Goal: Task Accomplishment & Management: Manage account settings

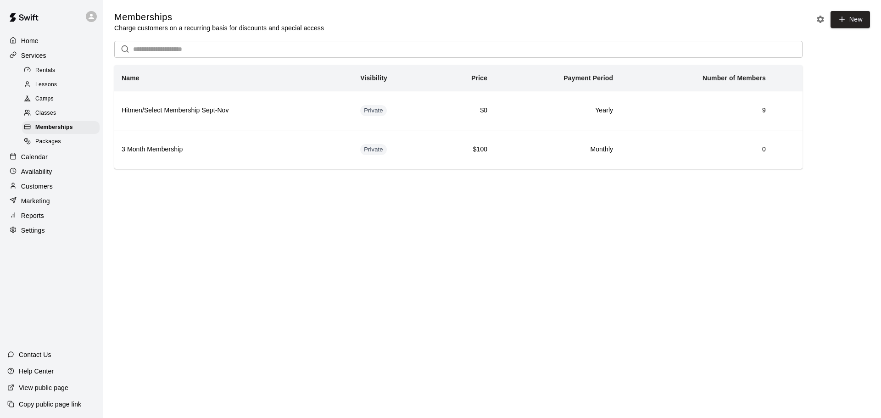
click at [22, 22] on img at bounding box center [24, 18] width 48 height 28
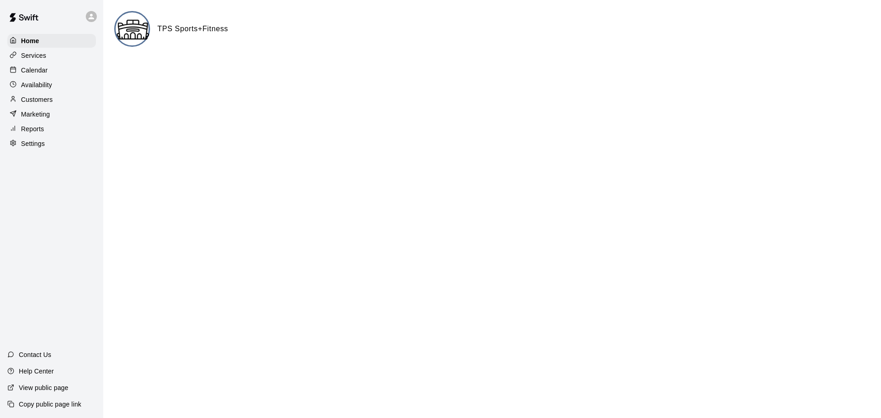
click at [40, 51] on div "Services" at bounding box center [51, 56] width 89 height 14
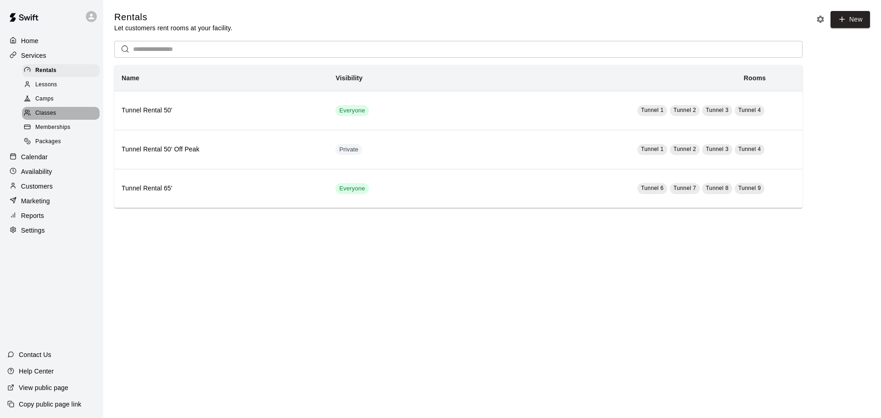
click at [48, 117] on span "Classes" at bounding box center [45, 113] width 21 height 9
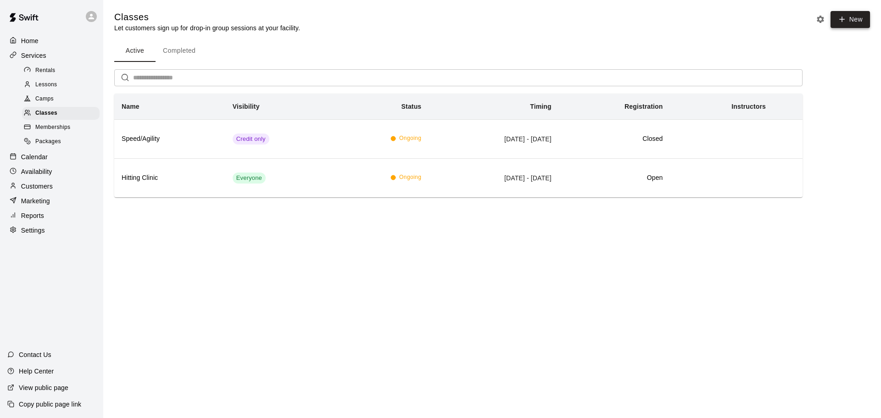
click at [845, 22] on icon "button" at bounding box center [842, 19] width 8 height 8
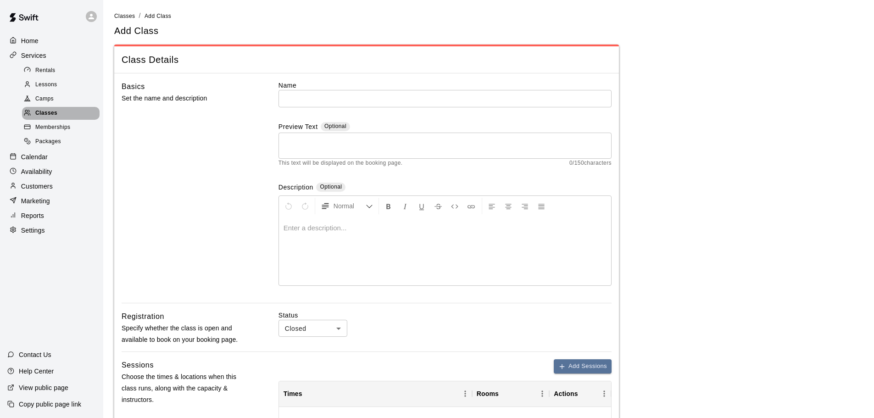
click at [36, 117] on span "Classes" at bounding box center [46, 113] width 22 height 9
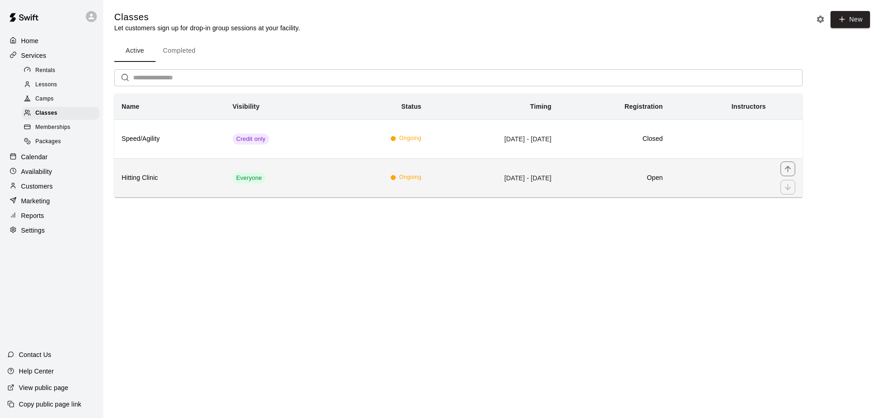
click at [148, 169] on th "Hitting Clinic" at bounding box center [169, 177] width 111 height 39
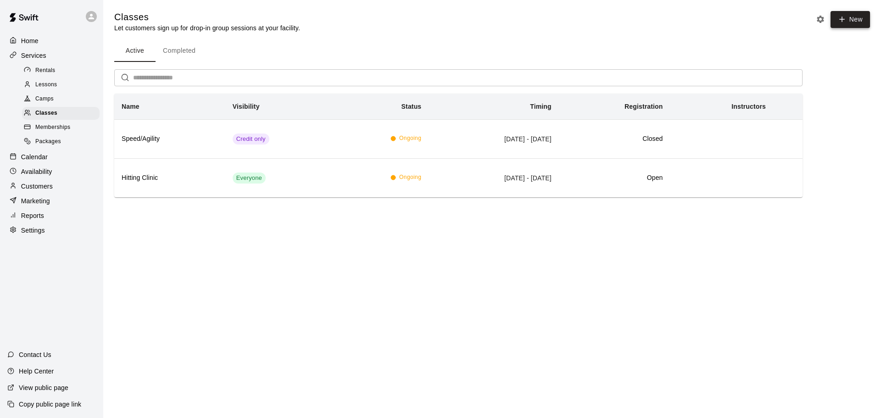
click at [853, 22] on button "New" at bounding box center [849, 19] width 39 height 17
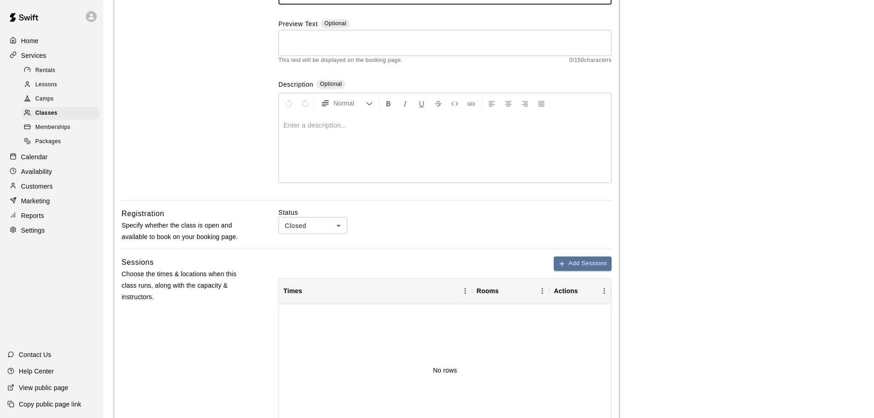
scroll to position [114, 0]
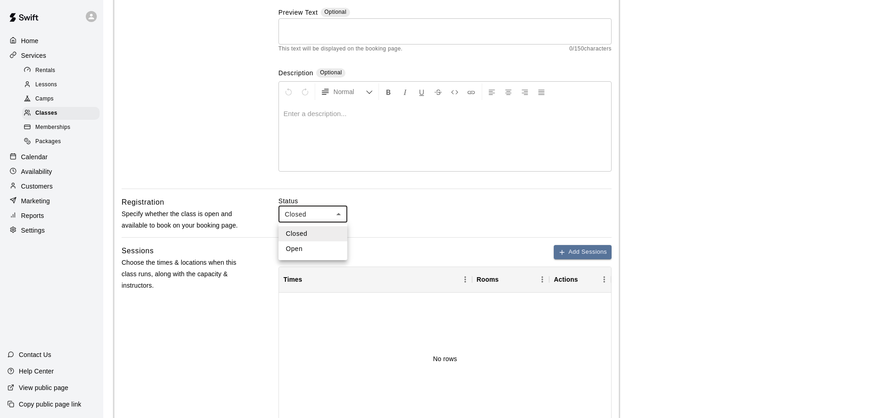
click at [341, 214] on body "Home Services Rentals Lessons Camps Classes Memberships Packages Calendar Avail…" at bounding box center [437, 264] width 874 height 756
click at [384, 211] on div at bounding box center [440, 209] width 881 height 418
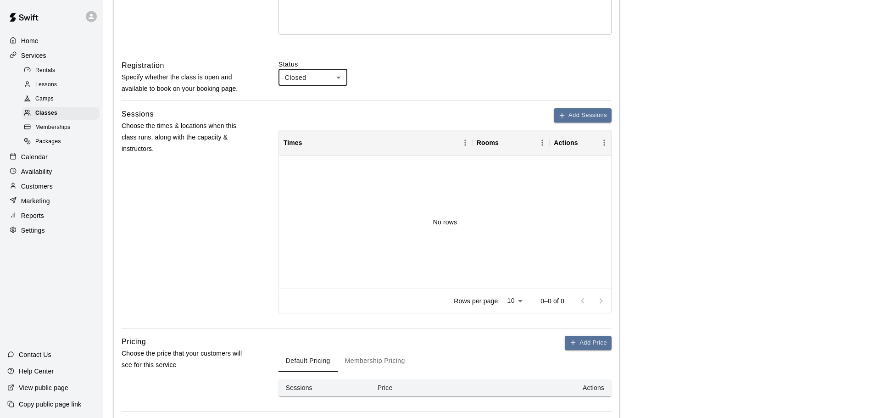
scroll to position [267, 0]
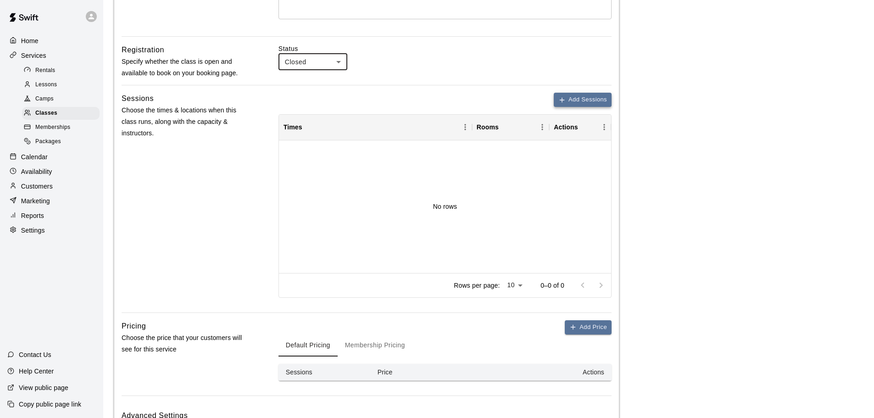
click at [577, 96] on button "Add Sessions" at bounding box center [583, 100] width 58 height 14
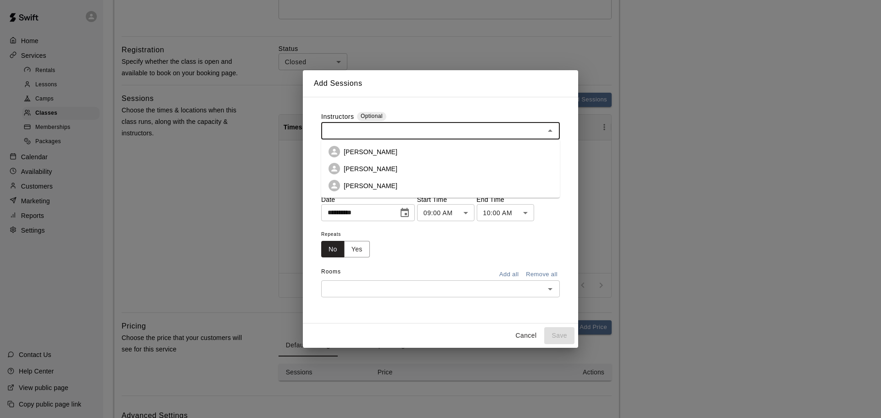
click at [395, 130] on input "text" at bounding box center [433, 130] width 218 height 11
click at [367, 252] on button "Yes" at bounding box center [357, 249] width 26 height 17
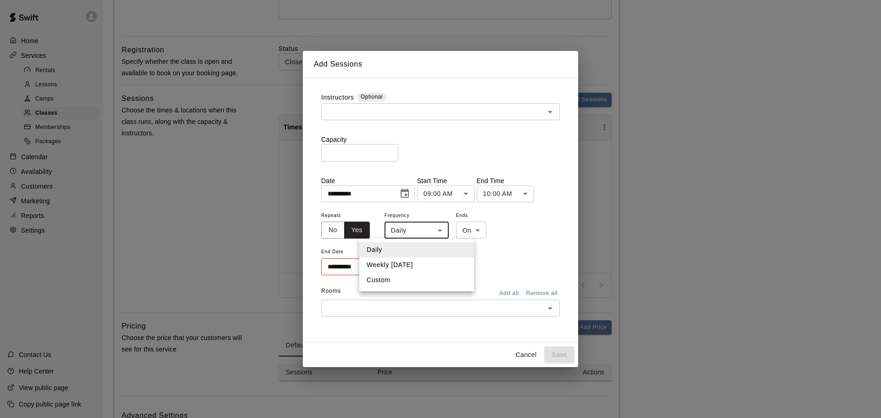
click at [426, 228] on body "Home Services Rentals Lessons Camps Classes Memberships Packages Calendar Avail…" at bounding box center [440, 111] width 881 height 756
click at [538, 250] on div at bounding box center [440, 209] width 881 height 418
click at [420, 227] on body "Home Services Rentals Lessons Camps Classes Memberships Packages Calendar Avail…" at bounding box center [440, 111] width 881 height 756
click at [396, 284] on li "Custom" at bounding box center [416, 280] width 115 height 15
type input "******"
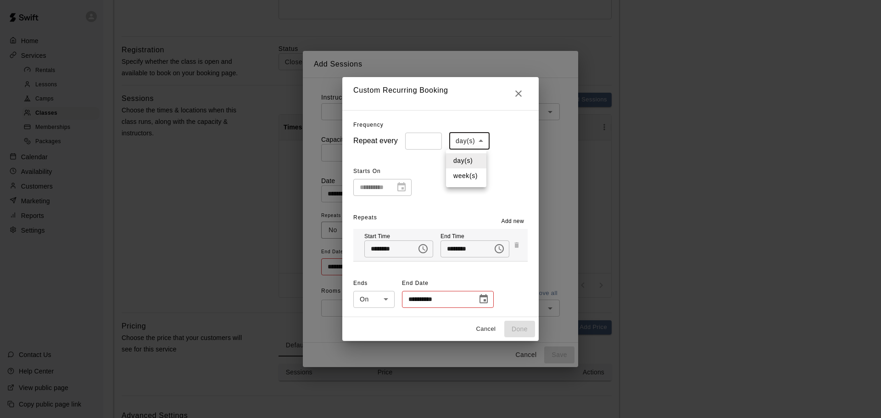
click at [463, 143] on body "Home Services Rentals Lessons Camps Classes Memberships Packages Calendar Avail…" at bounding box center [440, 111] width 881 height 756
click at [463, 143] on div at bounding box center [440, 209] width 881 height 418
click at [508, 219] on span "Add new" at bounding box center [513, 221] width 23 height 9
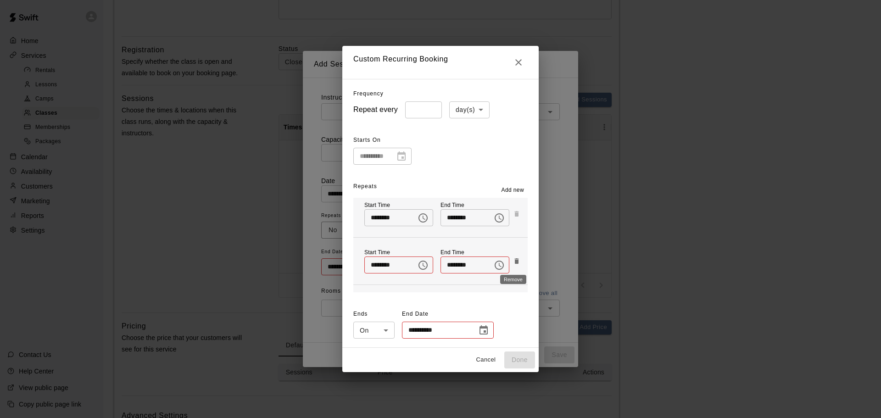
click at [513, 257] on icon "Remove" at bounding box center [516, 260] width 7 height 7
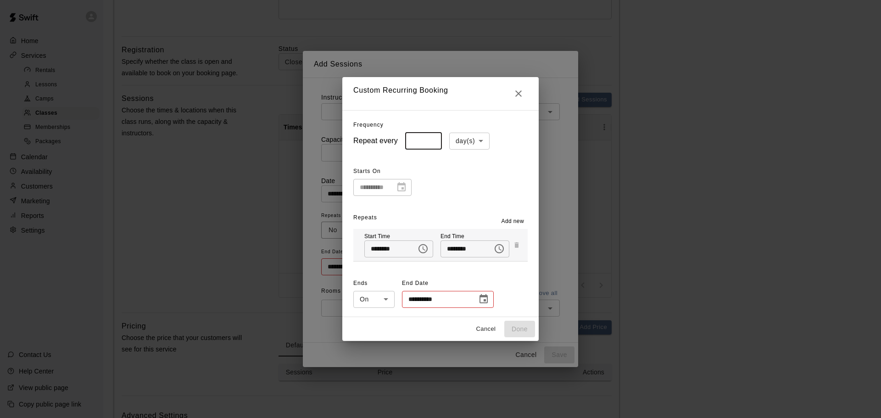
click at [429, 138] on input "*" at bounding box center [423, 141] width 37 height 17
type input "*"
click at [429, 138] on input "*" at bounding box center [423, 141] width 37 height 17
click at [467, 142] on body "Home Services Rentals Lessons Camps Classes Memberships Packages Calendar Avail…" at bounding box center [440, 111] width 881 height 756
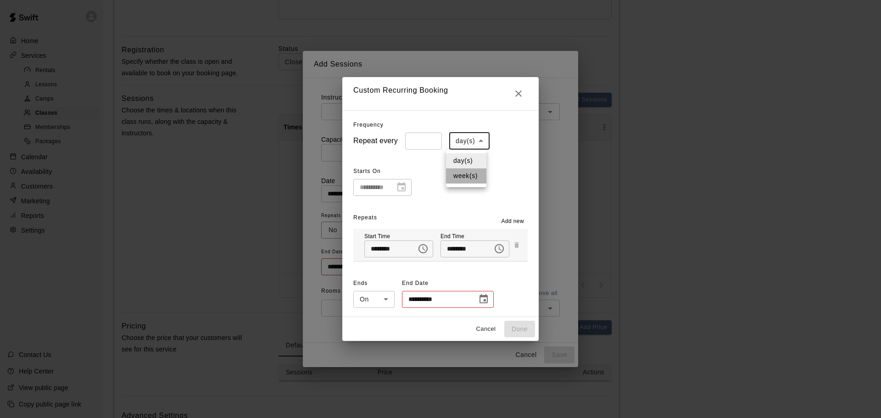
click at [465, 174] on li "week(s)" at bounding box center [466, 175] width 40 height 15
type input "******"
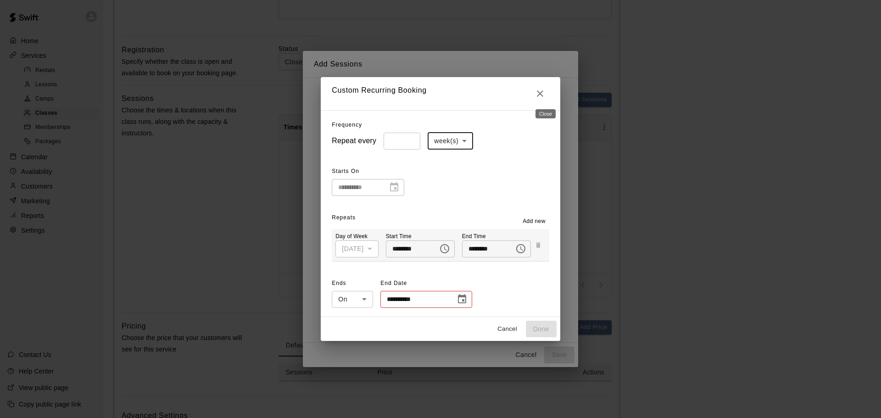
click at [543, 93] on icon "Close" at bounding box center [540, 93] width 11 height 11
type input "*****"
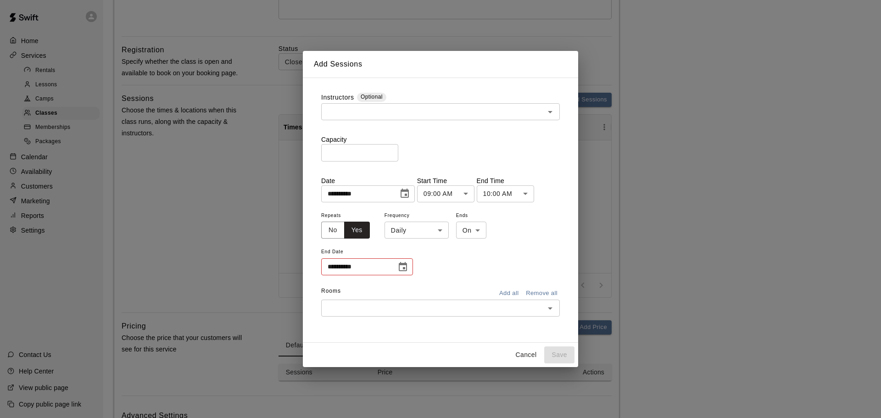
click at [230, 29] on div "**********" at bounding box center [440, 209] width 881 height 418
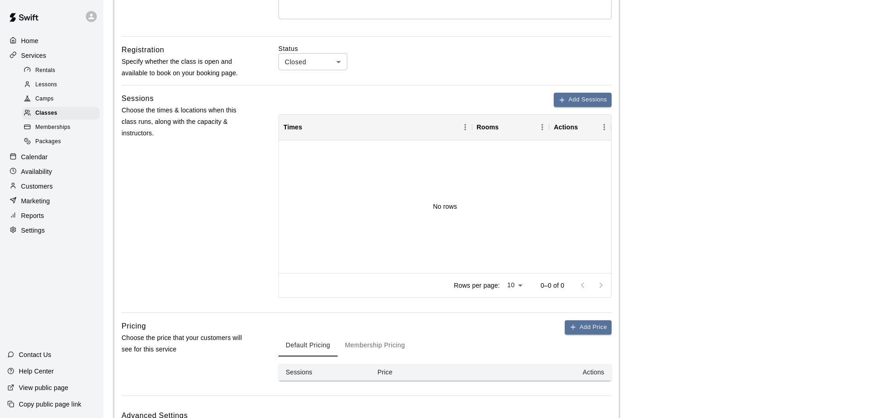
click at [41, 159] on p "Calendar" at bounding box center [34, 156] width 27 height 9
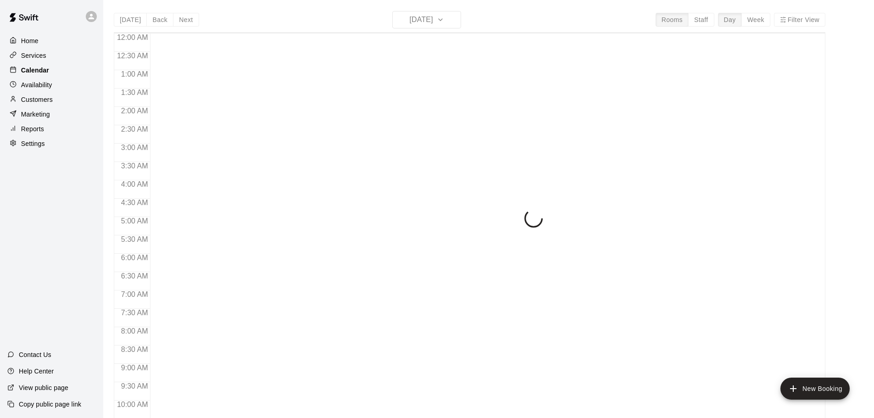
scroll to position [383, 0]
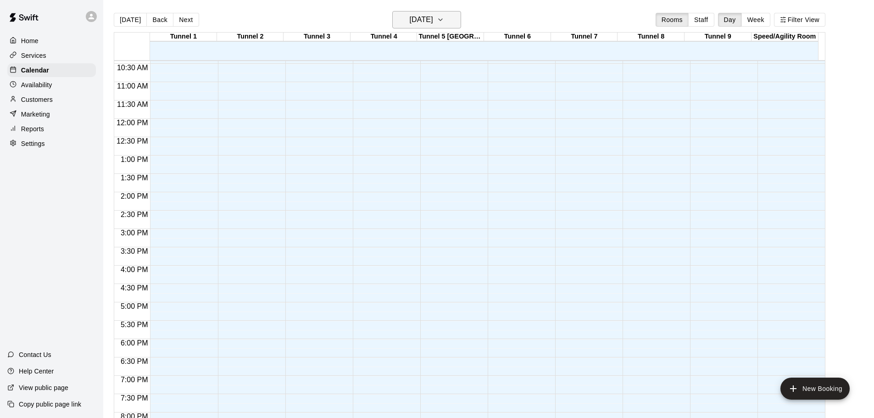
click at [444, 19] on icon "button" at bounding box center [440, 19] width 7 height 11
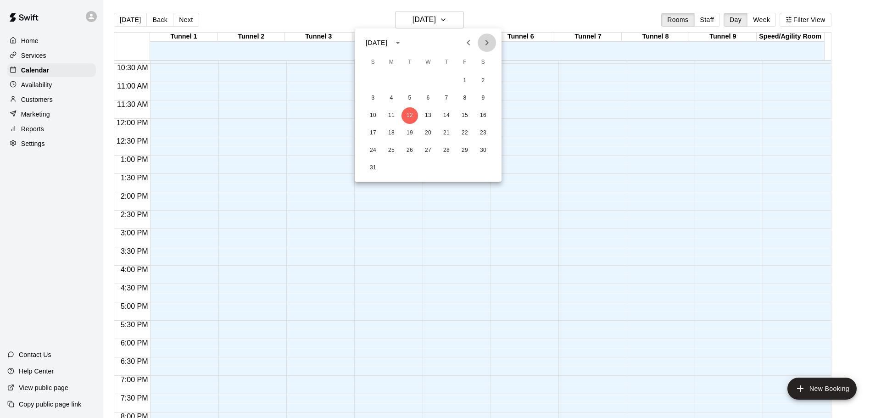
click at [490, 41] on icon "Next month" at bounding box center [486, 42] width 11 height 11
click at [467, 42] on icon "Previous month" at bounding box center [468, 43] width 3 height 6
click at [411, 98] on button "7" at bounding box center [409, 98] width 17 height 17
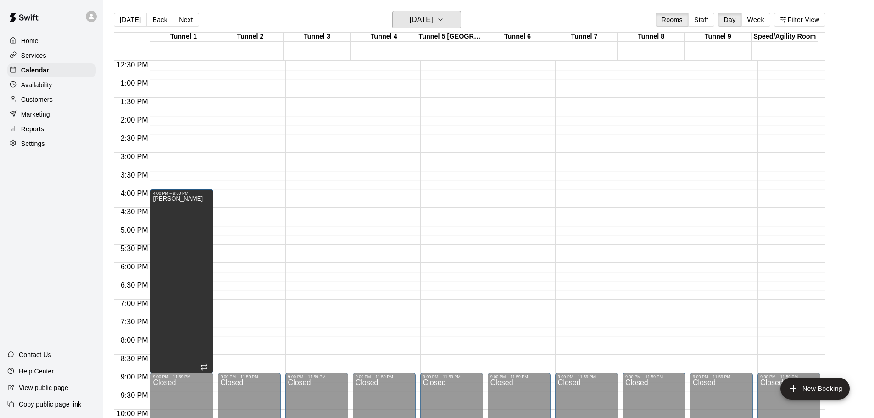
scroll to position [458, 0]
click at [45, 150] on div "Settings" at bounding box center [51, 144] width 89 height 14
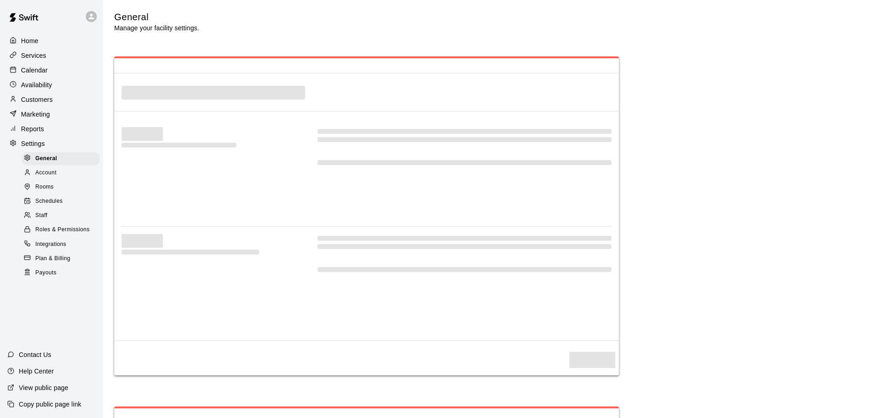
select select "**"
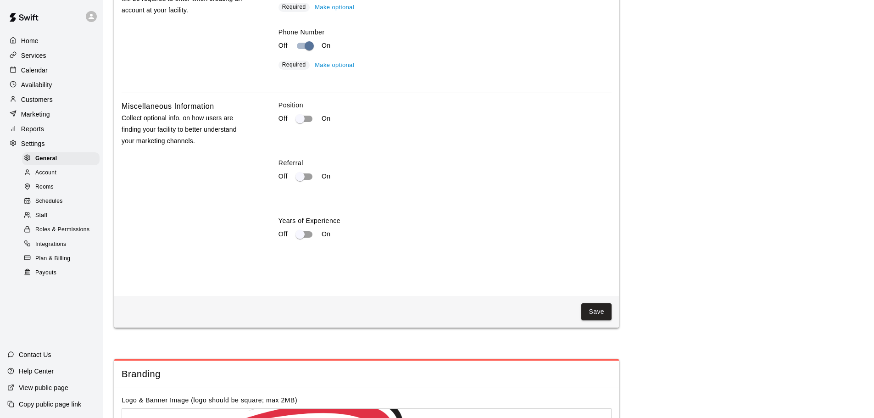
scroll to position [1399, 0]
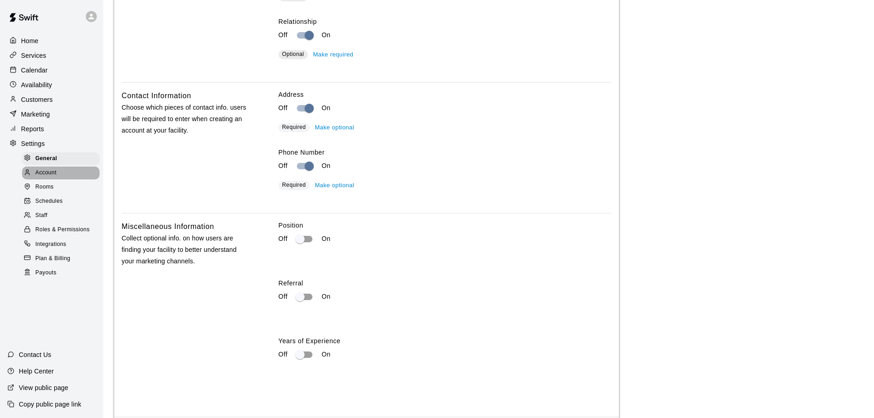
click at [37, 178] on span "Account" at bounding box center [45, 172] width 21 height 9
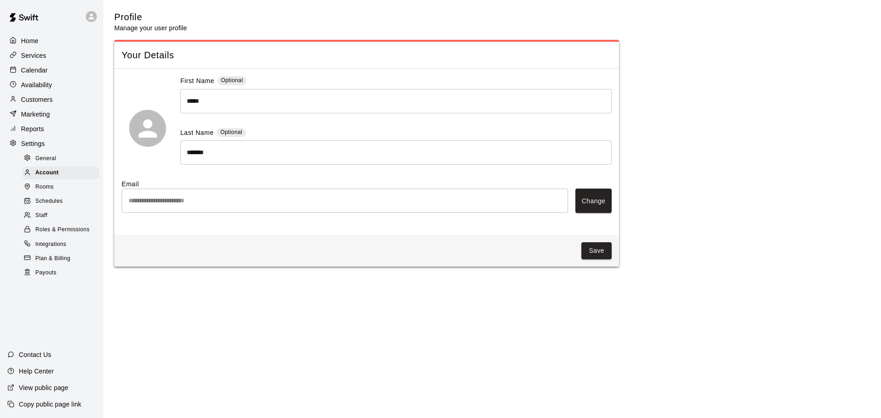
click at [38, 160] on span "General" at bounding box center [45, 158] width 21 height 9
select select "**"
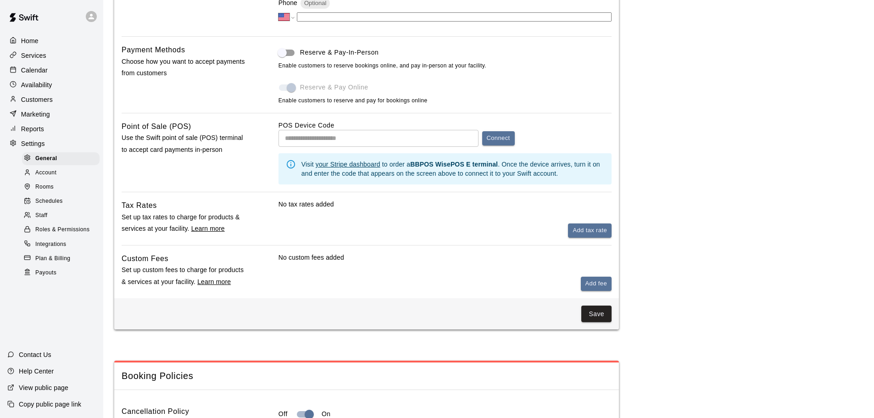
scroll to position [454, 0]
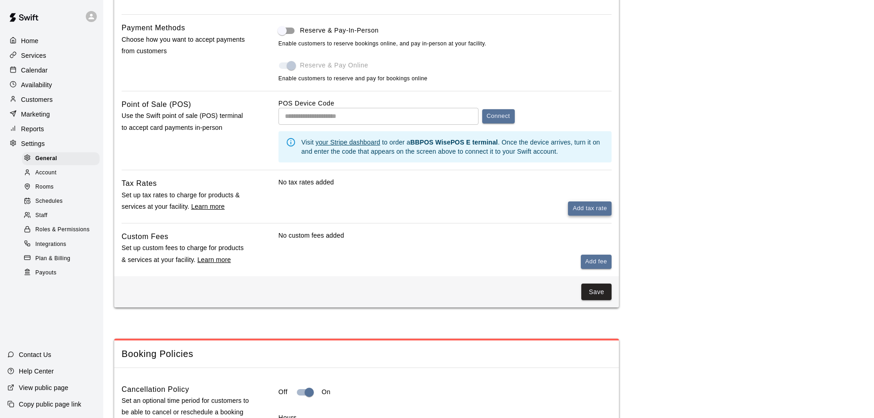
click at [589, 205] on button "Add tax rate" at bounding box center [590, 208] width 44 height 14
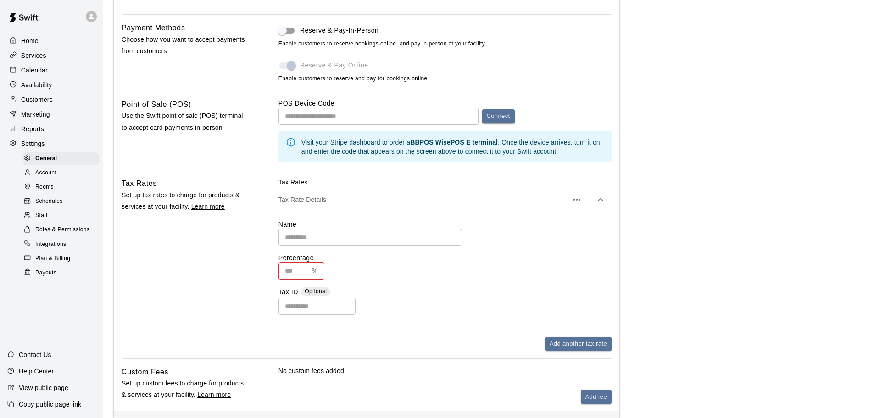
click at [346, 242] on input "text" at bounding box center [371, 237] width 184 height 17
type input "*"
type input "*********"
click at [290, 277] on input "text" at bounding box center [294, 270] width 30 height 17
type input "**"
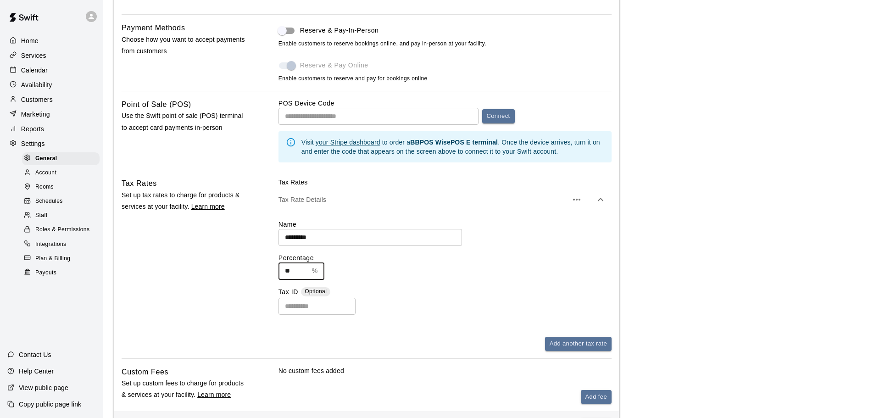
click at [477, 275] on div "** % ​" at bounding box center [445, 270] width 333 height 17
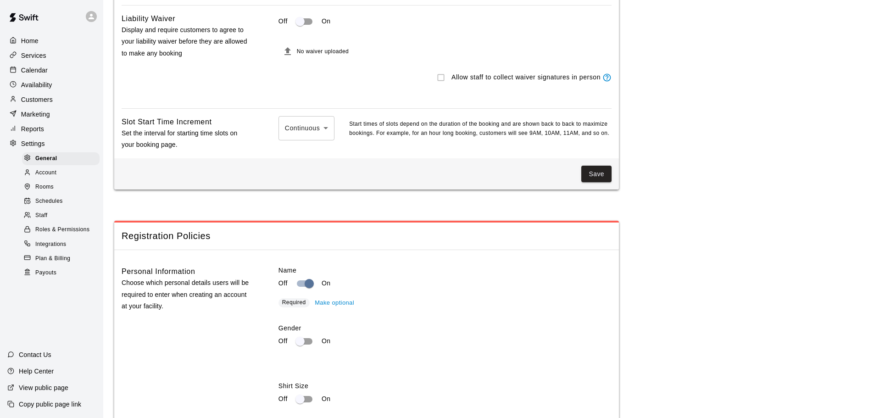
scroll to position [1097, 0]
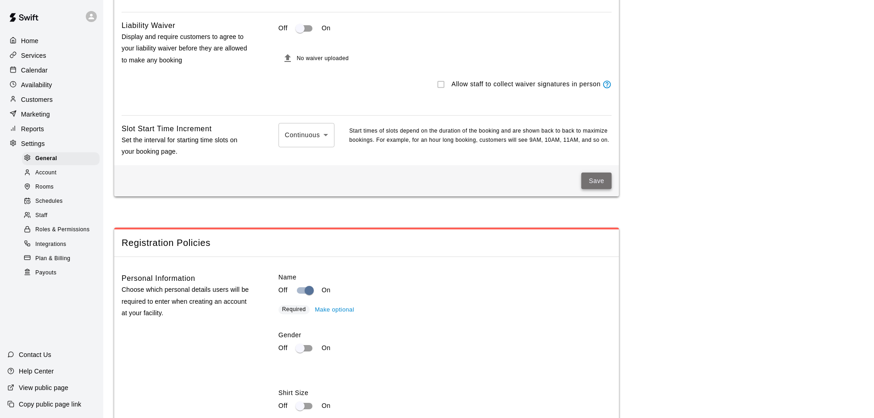
click at [597, 189] on button "Save" at bounding box center [596, 181] width 30 height 17
click at [93, 23] on div at bounding box center [93, 16] width 19 height 18
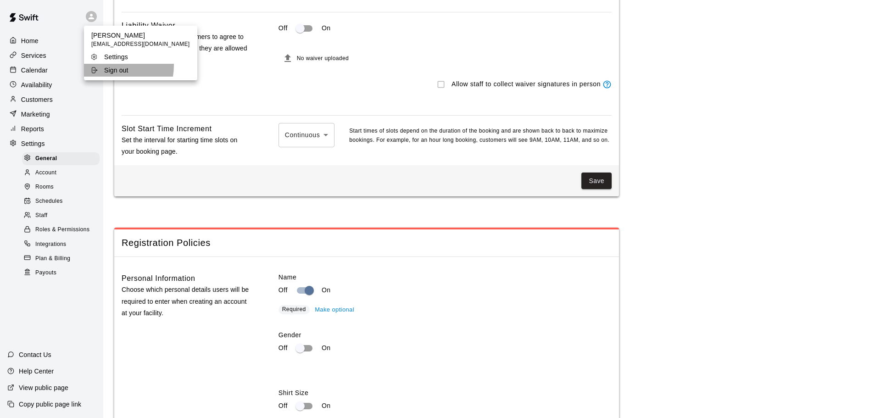
click at [106, 66] on p "Sign out" at bounding box center [116, 70] width 24 height 9
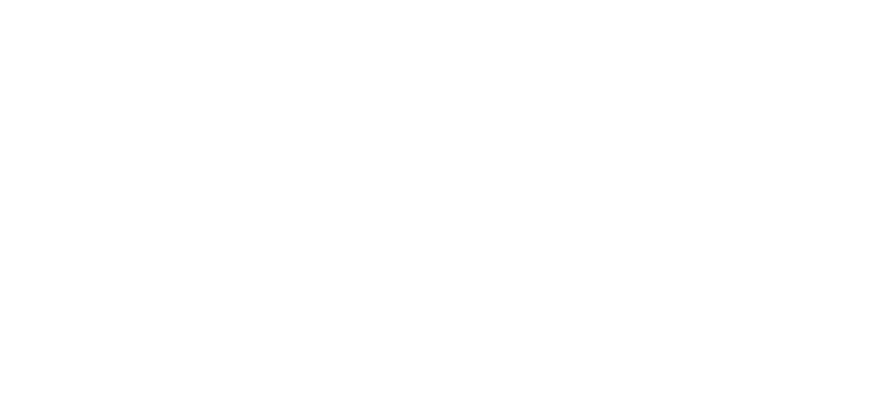
scroll to position [0, 0]
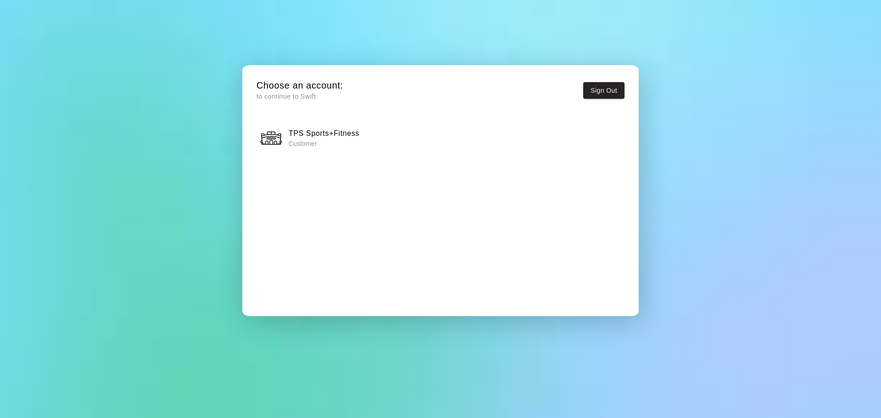
click at [426, 141] on div "TPS Sports+Fitness Customer" at bounding box center [441, 138] width 362 height 23
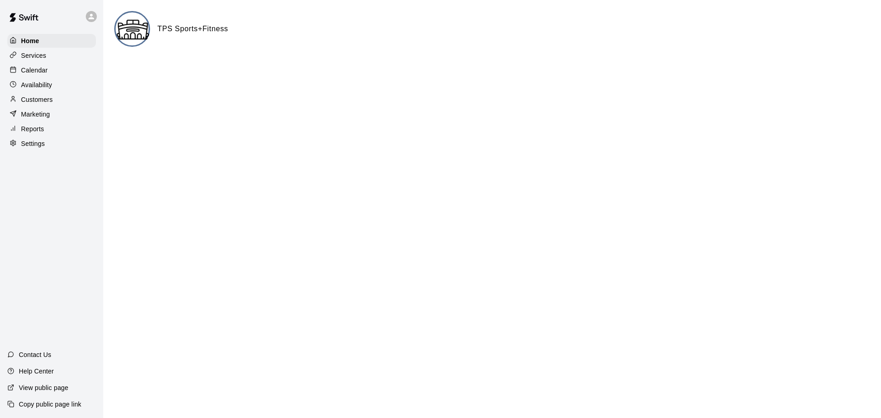
click at [30, 60] on p "Services" at bounding box center [33, 55] width 25 height 9
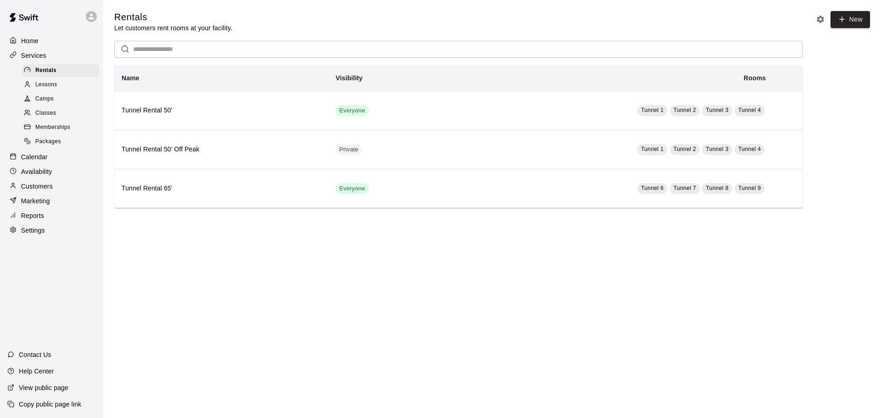
click at [50, 118] on span "Classes" at bounding box center [45, 113] width 21 height 9
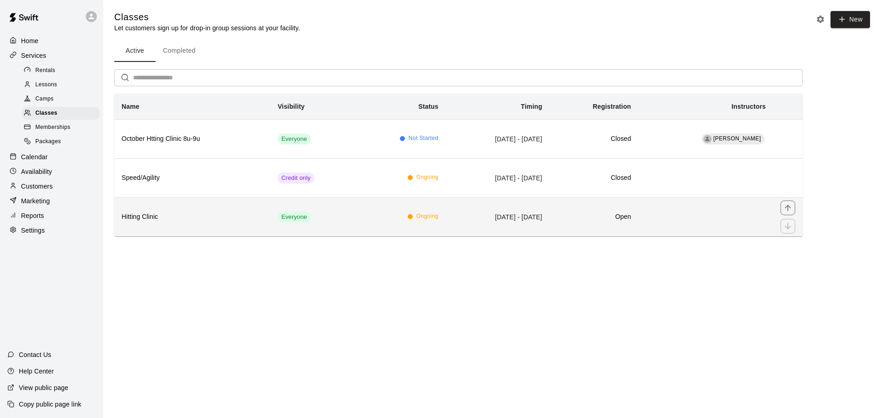
click at [214, 217] on h6 "Hitting Clinic" at bounding box center [192, 217] width 141 height 10
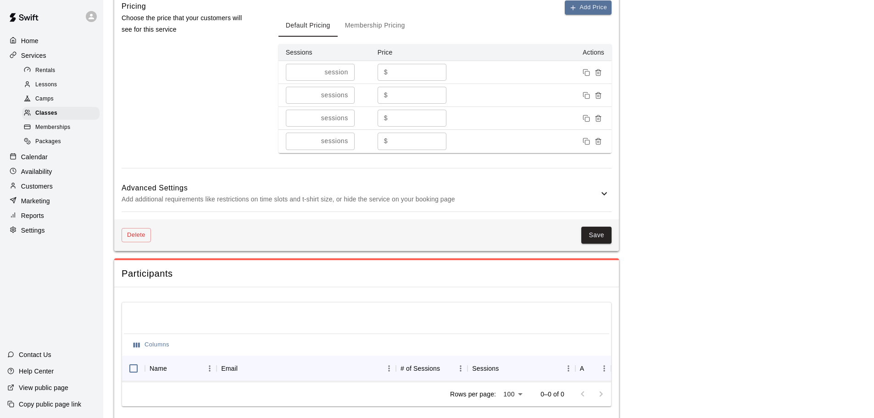
scroll to position [613, 0]
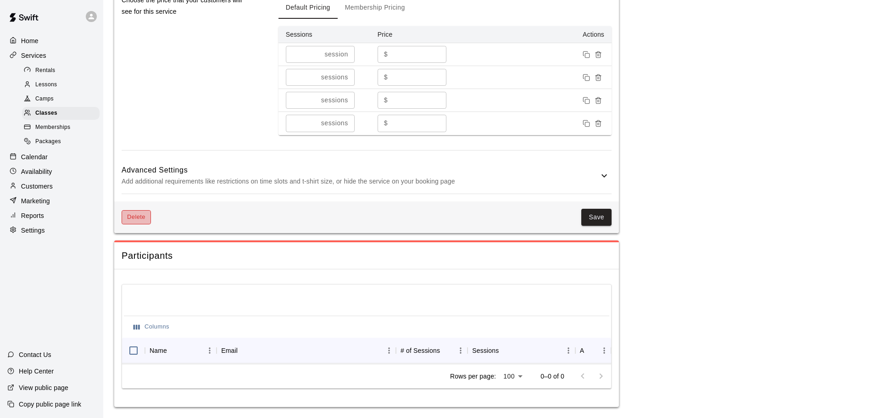
click at [138, 210] on button "Delete" at bounding box center [136, 217] width 29 height 14
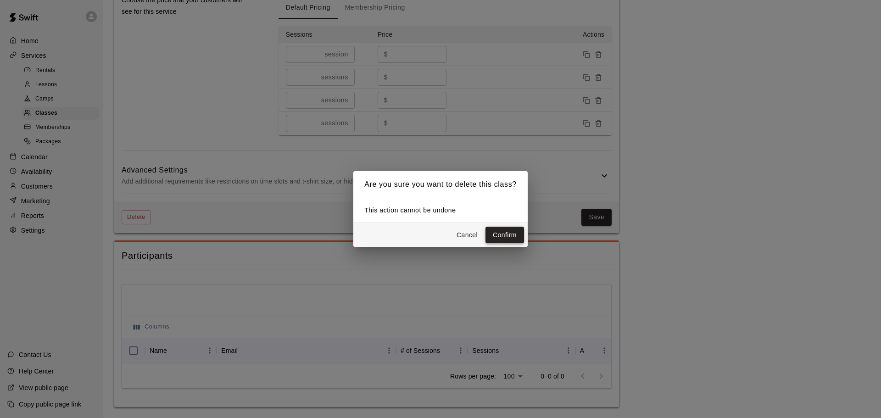
click at [498, 239] on button "Confirm" at bounding box center [504, 235] width 39 height 17
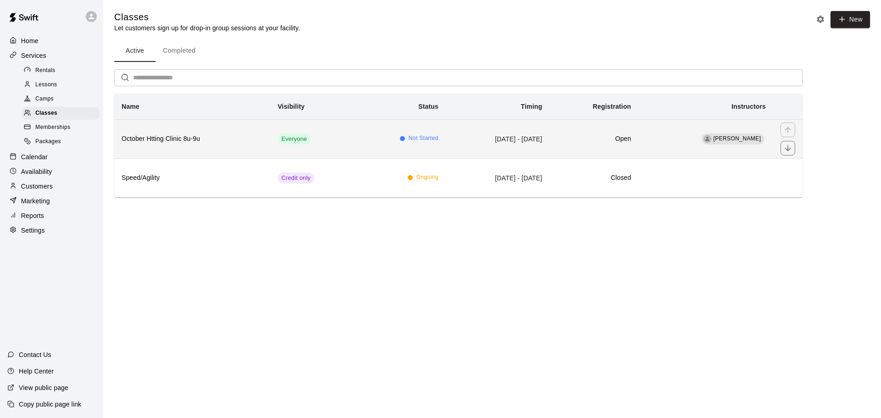
click at [201, 139] on h6 "October Htting Clinic 8u-9u" at bounding box center [192, 139] width 141 height 10
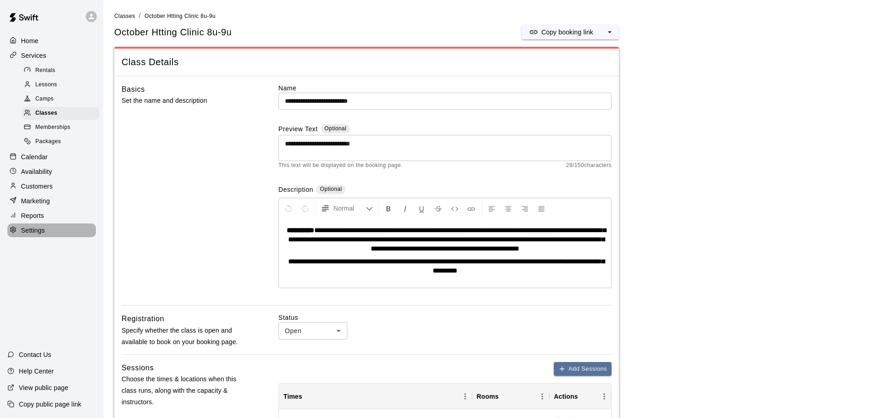
click at [40, 235] on p "Settings" at bounding box center [33, 230] width 24 height 9
select select "**"
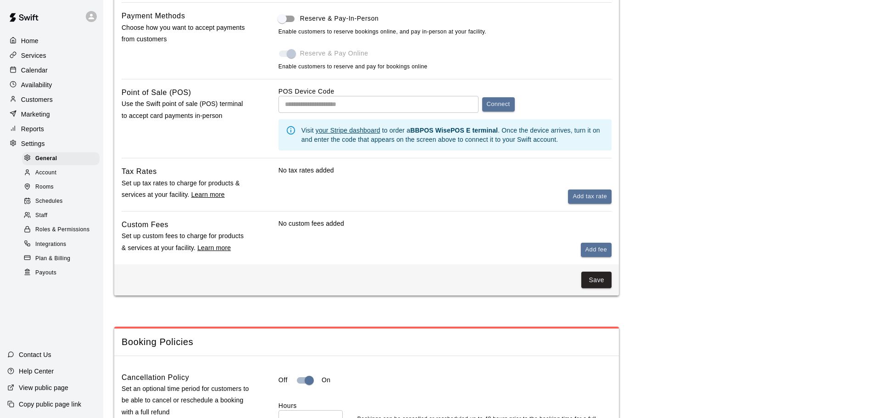
scroll to position [473, 0]
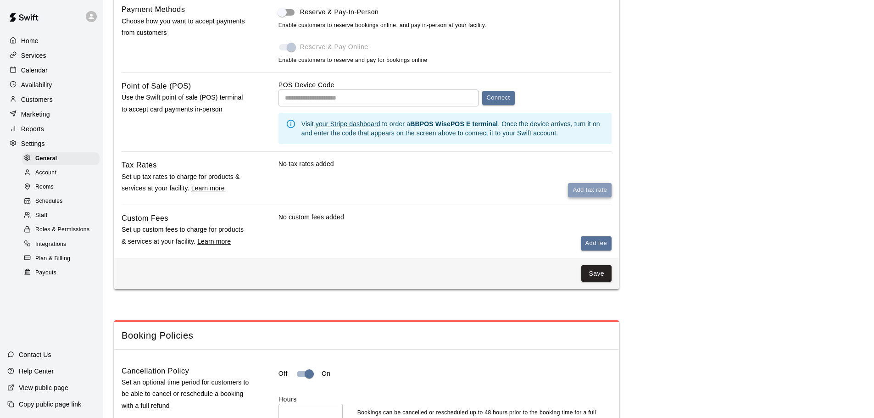
click at [590, 196] on button "Add tax rate" at bounding box center [590, 190] width 44 height 14
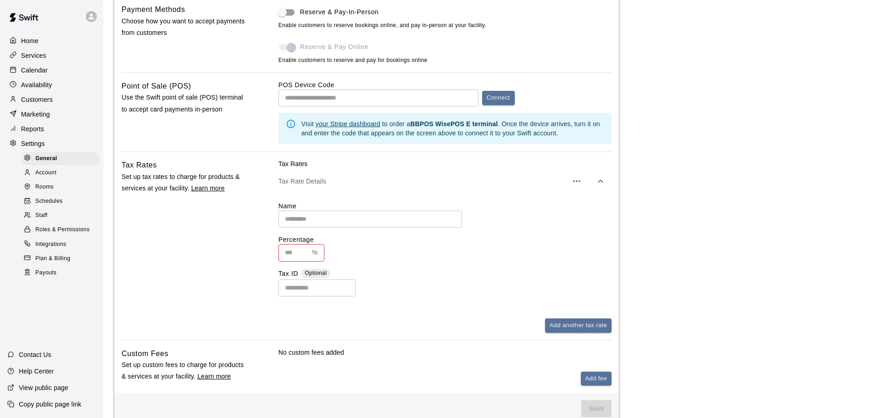
click at [319, 222] on input "text" at bounding box center [371, 219] width 184 height 17
type input "*********"
type input "**"
click at [594, 413] on button "Save" at bounding box center [596, 408] width 30 height 17
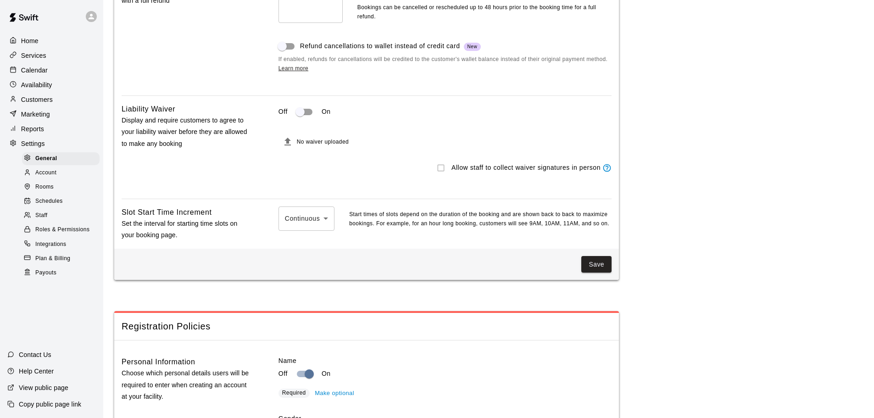
scroll to position [23, 0]
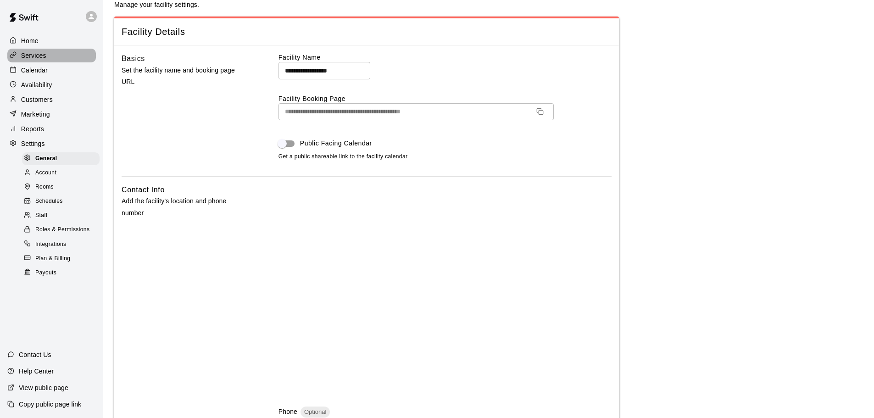
click at [27, 59] on p "Services" at bounding box center [33, 55] width 25 height 9
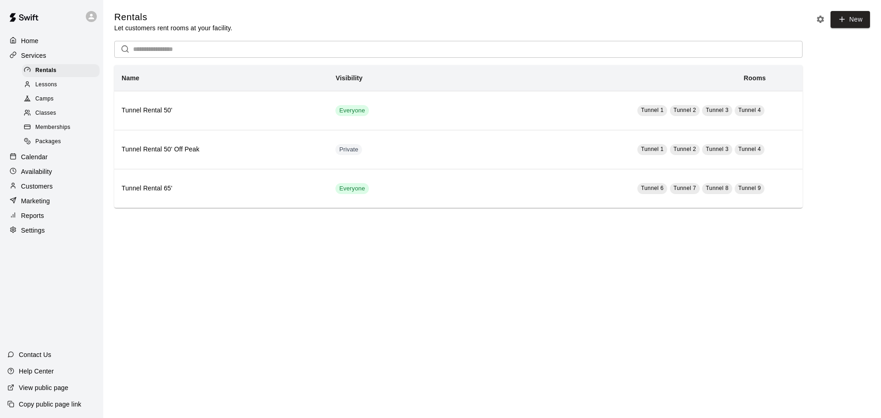
click at [56, 117] on div "Classes" at bounding box center [61, 113] width 78 height 13
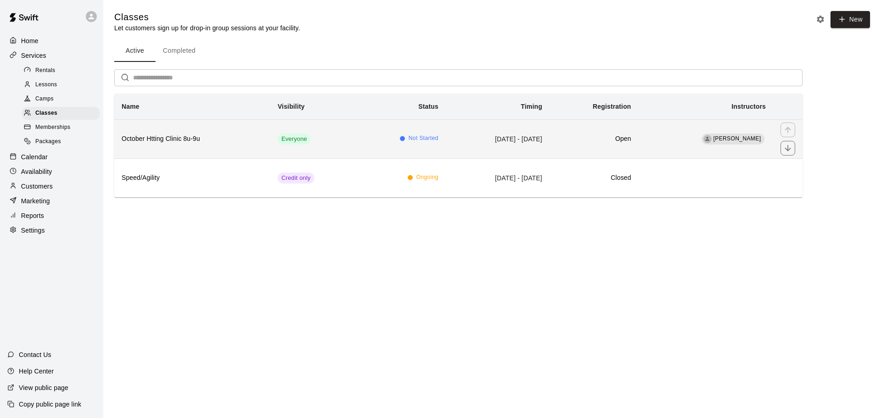
click at [201, 138] on h6 "October Htting Clinic 8u-9u" at bounding box center [192, 139] width 141 height 10
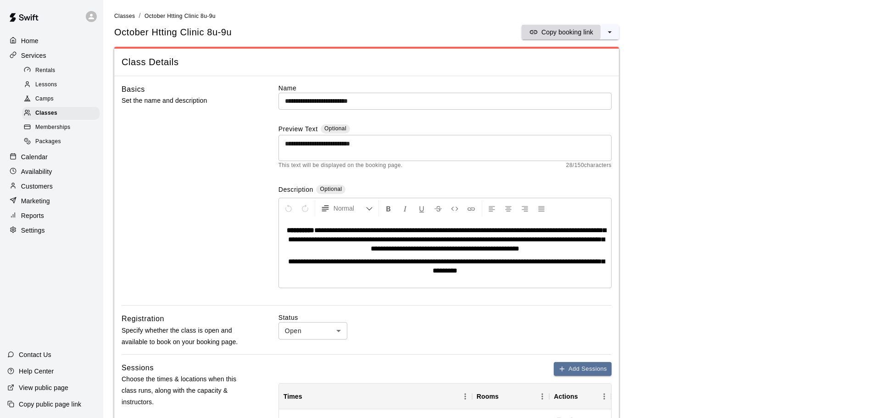
click at [563, 33] on p "Copy booking link" at bounding box center [567, 32] width 52 height 9
click at [556, 30] on p "Copy booking link" at bounding box center [567, 32] width 52 height 9
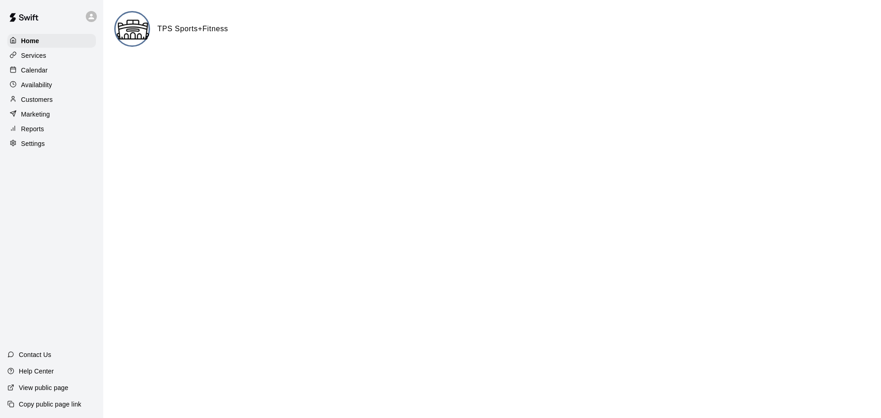
click at [36, 147] on p "Settings" at bounding box center [33, 143] width 24 height 9
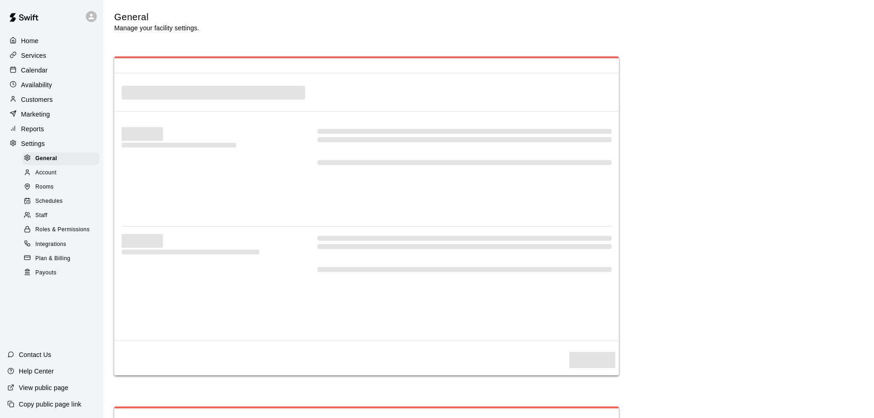
select select "**"
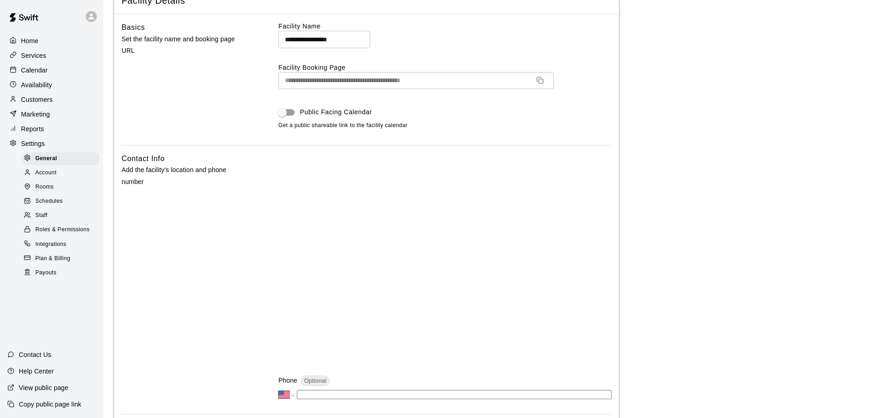
scroll to position [57, 0]
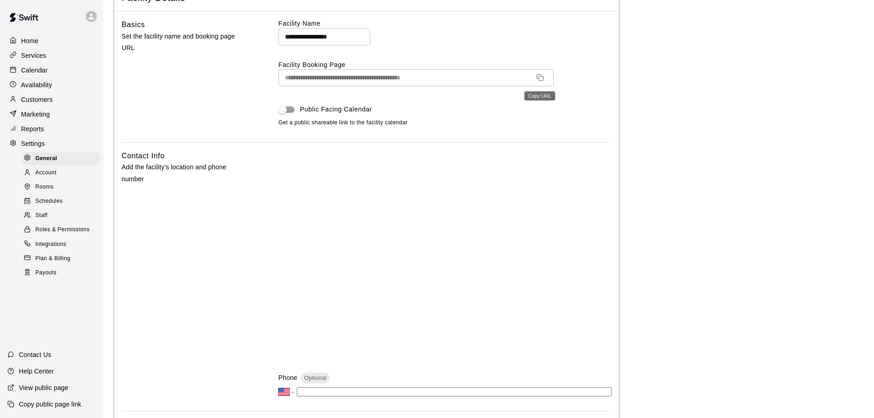
click at [540, 77] on icon "Copy URL" at bounding box center [539, 77] width 7 height 7
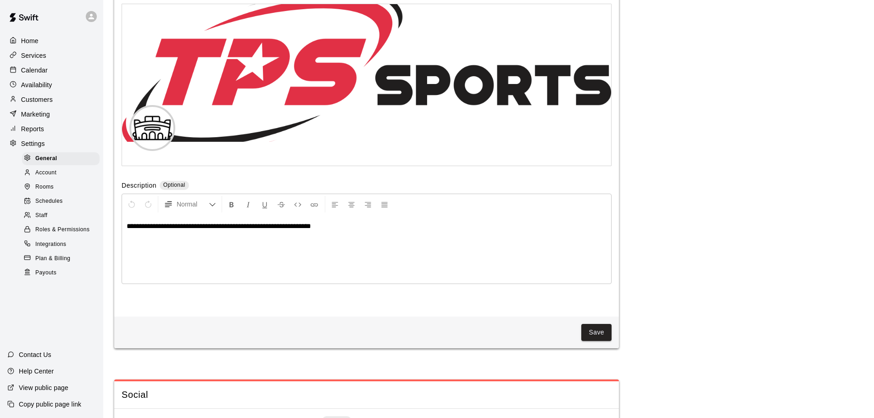
scroll to position [2063, 0]
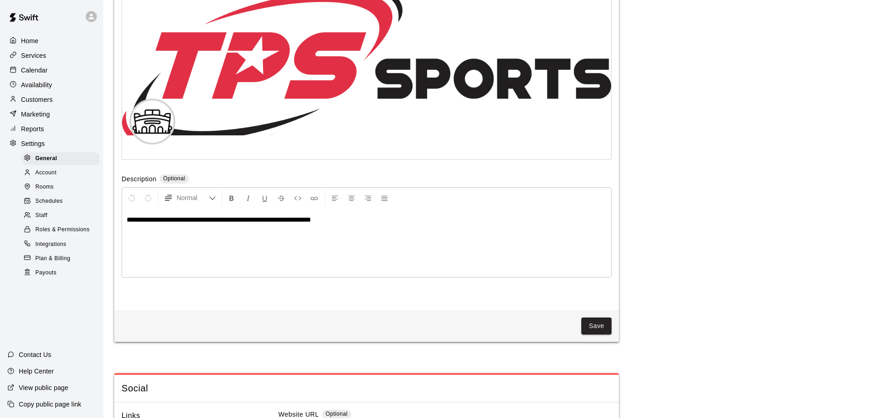
click at [127, 223] on span "**********" at bounding box center [219, 219] width 184 height 7
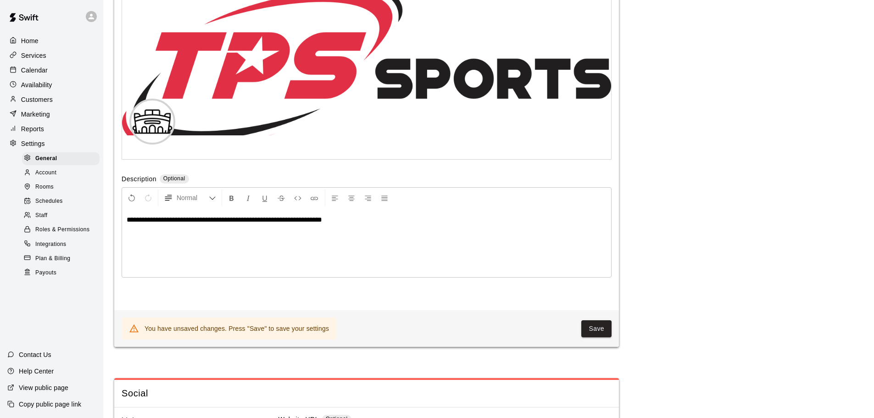
click at [167, 223] on span "**********" at bounding box center [224, 219] width 195 height 7
click at [339, 224] on p "**********" at bounding box center [367, 219] width 480 height 9
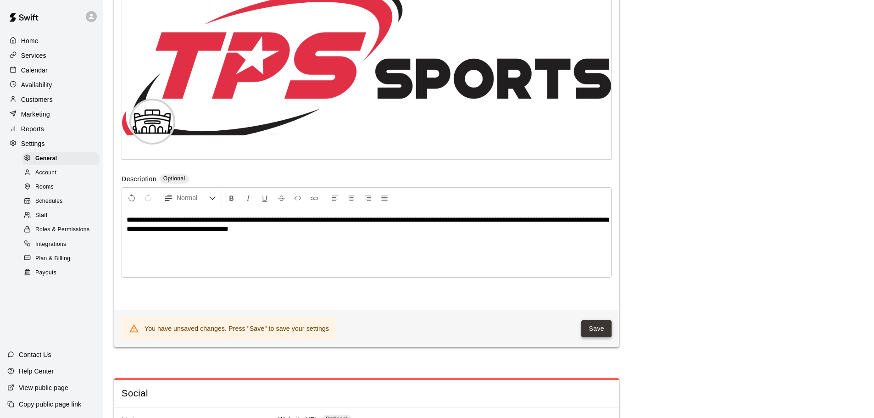
click at [593, 337] on button "Save" at bounding box center [596, 328] width 30 height 17
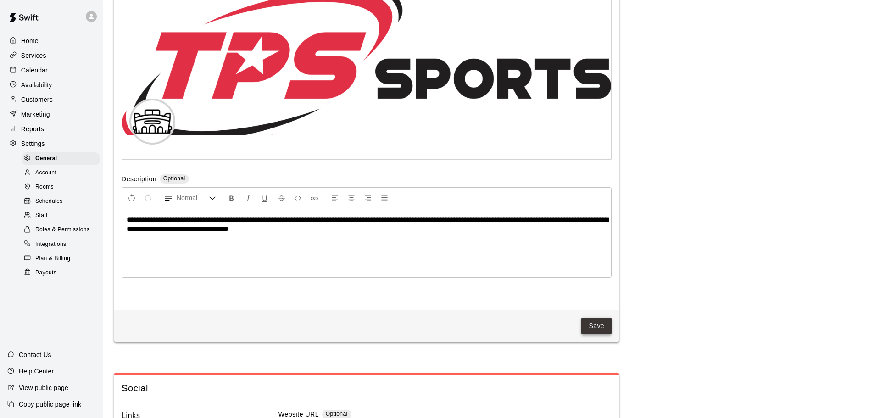
click at [593, 334] on button "Save" at bounding box center [596, 326] width 30 height 17
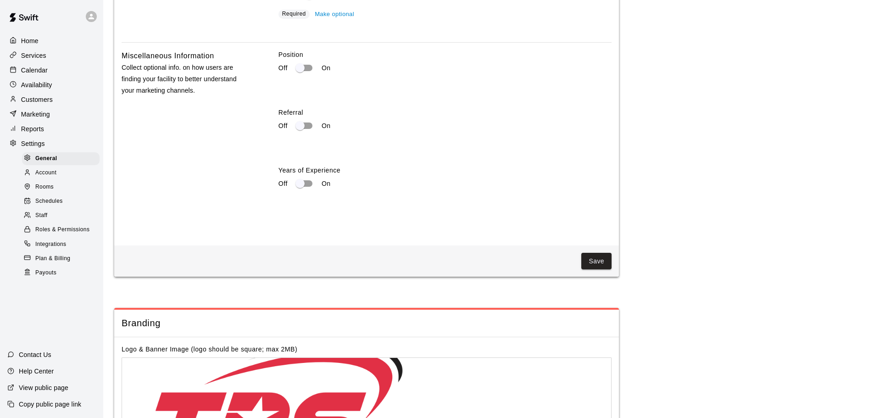
scroll to position [2340, 0]
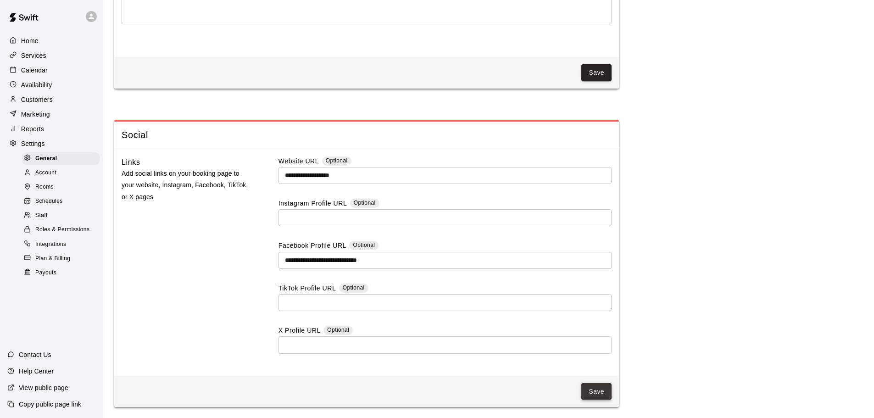
click at [602, 392] on button "Save" at bounding box center [596, 391] width 30 height 17
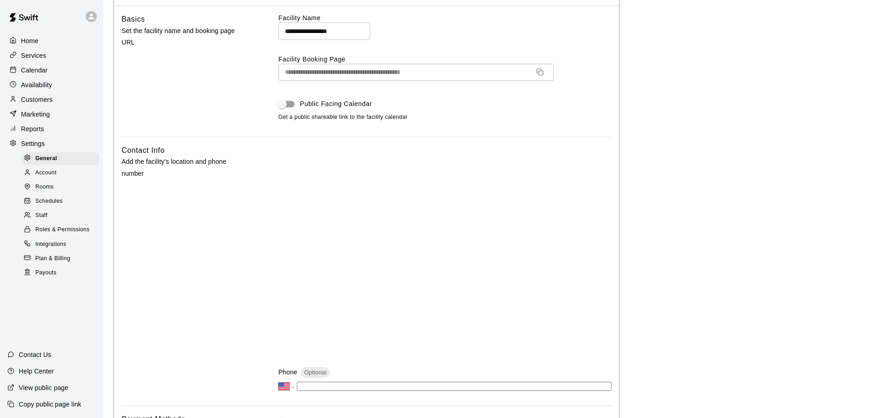
scroll to position [60, 0]
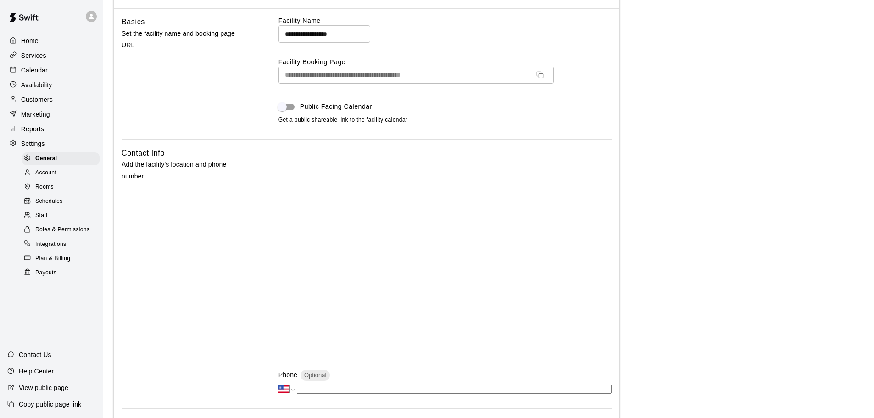
click at [28, 71] on p "Calendar" at bounding box center [34, 70] width 27 height 9
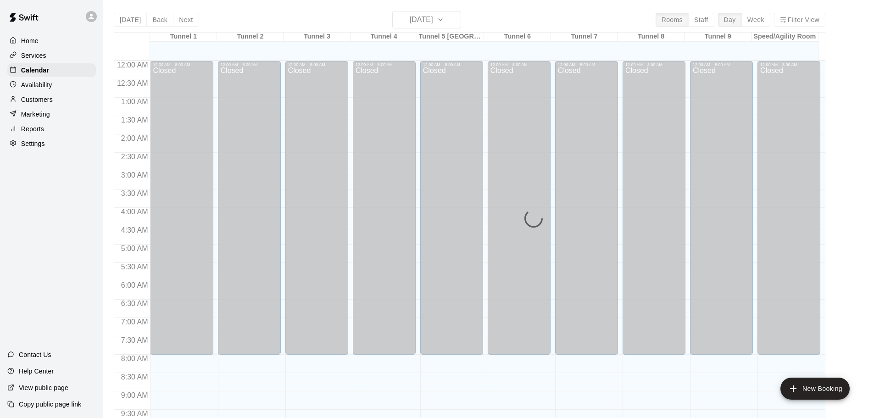
scroll to position [392, 0]
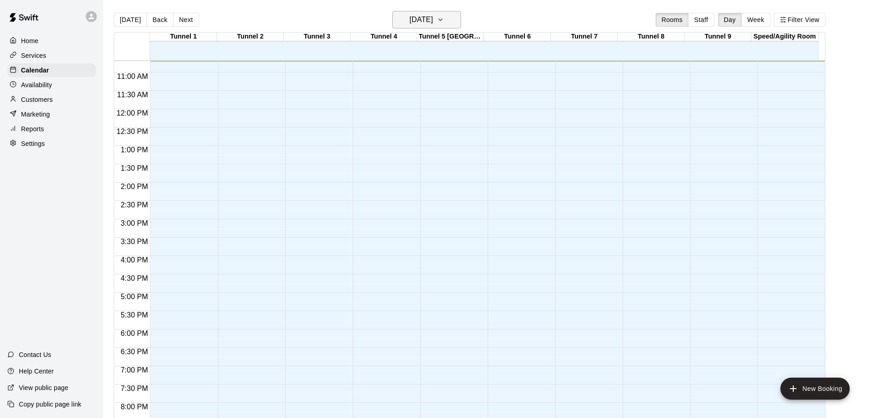
click at [461, 19] on button "[DATE]" at bounding box center [426, 19] width 69 height 17
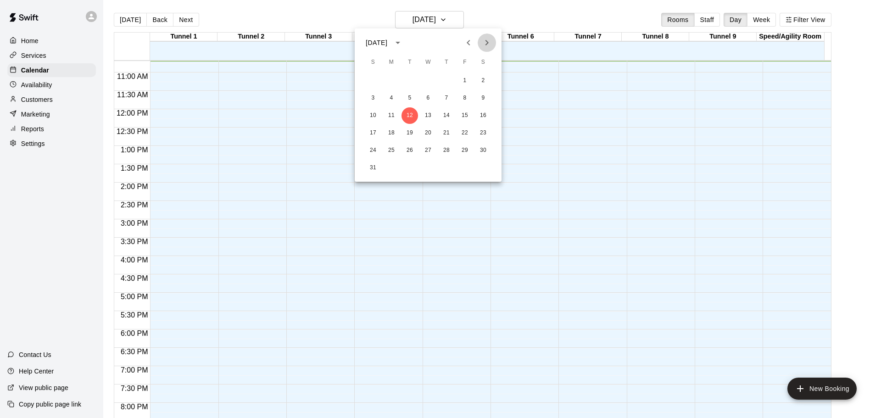
click at [488, 47] on icon "Next month" at bounding box center [486, 42] width 11 height 11
click at [511, 10] on div at bounding box center [440, 209] width 881 height 418
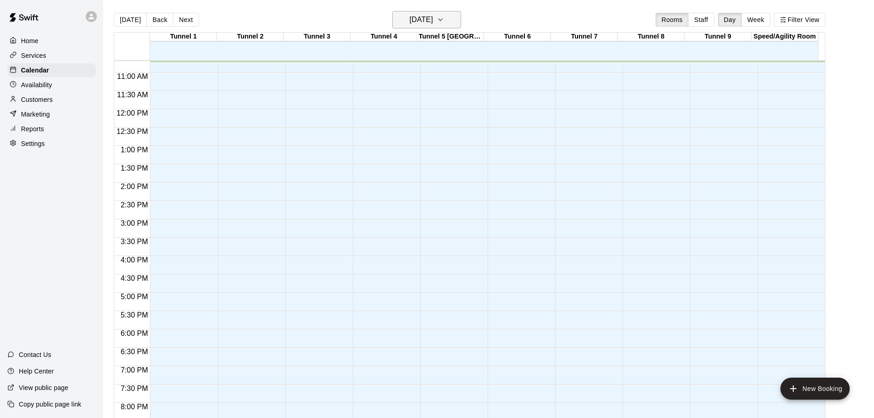
click at [452, 19] on button "[DATE]" at bounding box center [426, 19] width 69 height 17
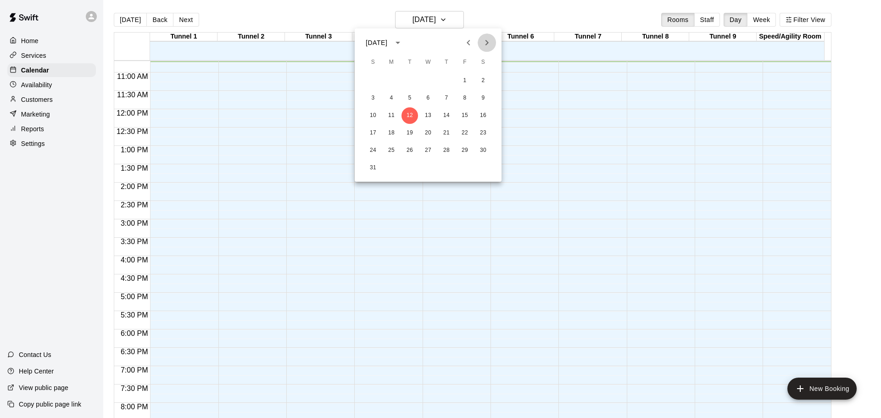
click at [487, 44] on icon "Next month" at bounding box center [486, 43] width 3 height 6
click at [409, 99] on button "9" at bounding box center [409, 98] width 17 height 17
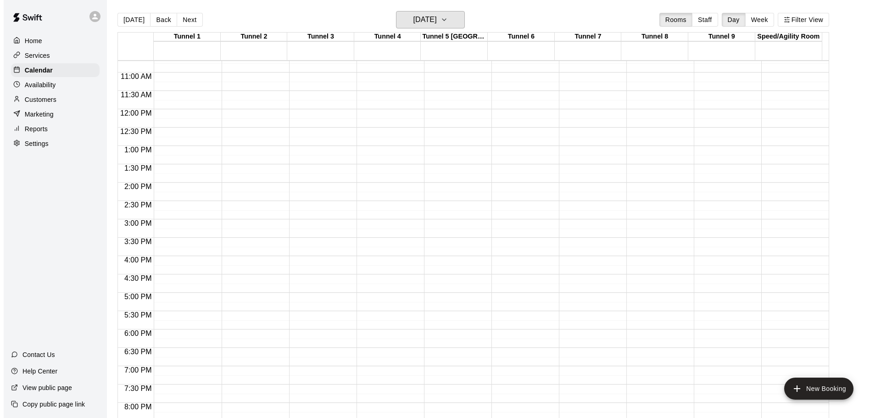
scroll to position [514, 0]
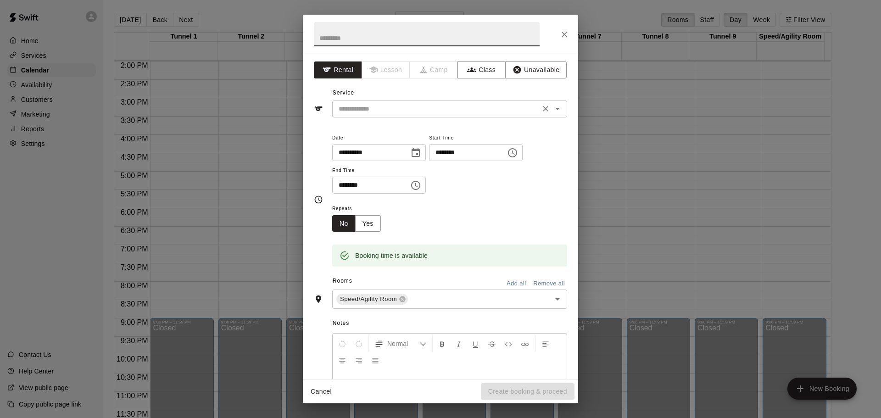
click at [385, 114] on input "text" at bounding box center [436, 108] width 202 height 11
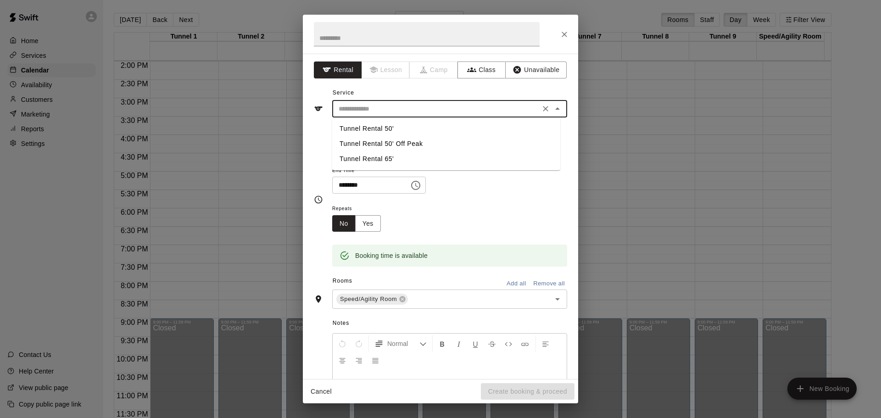
click at [385, 114] on input "text" at bounding box center [436, 108] width 202 height 11
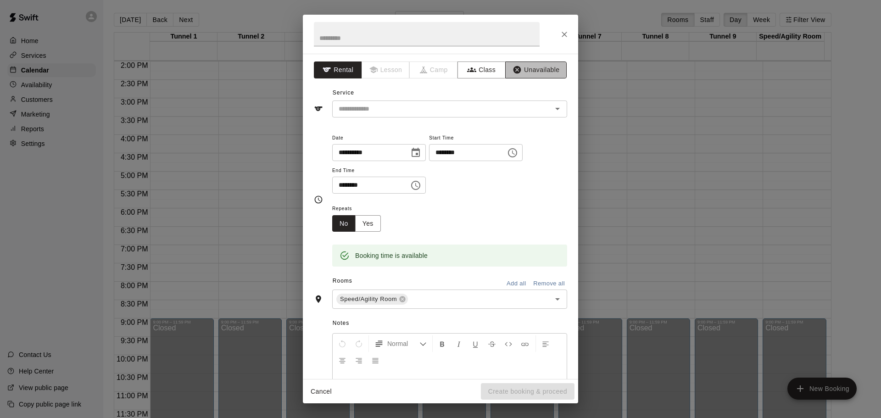
click at [523, 67] on button "Unavailable" at bounding box center [535, 69] width 61 height 17
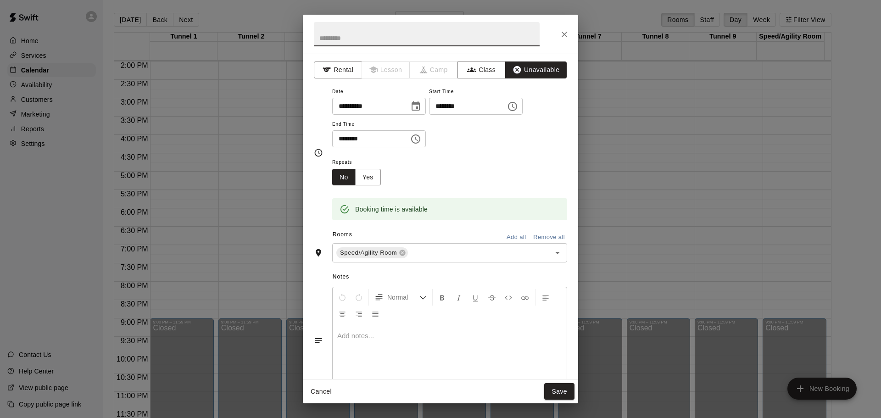
click at [433, 44] on input "text" at bounding box center [427, 34] width 226 height 24
type input "**********"
click at [340, 138] on input "********" at bounding box center [367, 138] width 71 height 17
type input "********"
click at [371, 178] on button "Yes" at bounding box center [368, 177] width 26 height 17
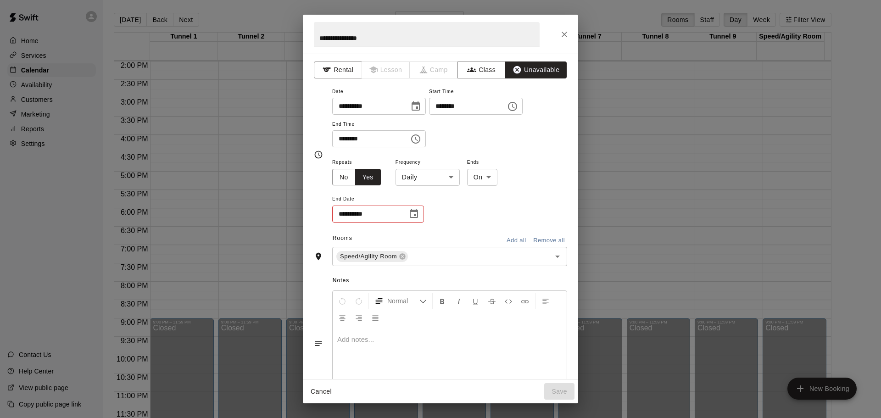
click at [446, 183] on body "Home Services Calendar Availability Customers Marketing Reports Settings Contac…" at bounding box center [440, 216] width 881 height 433
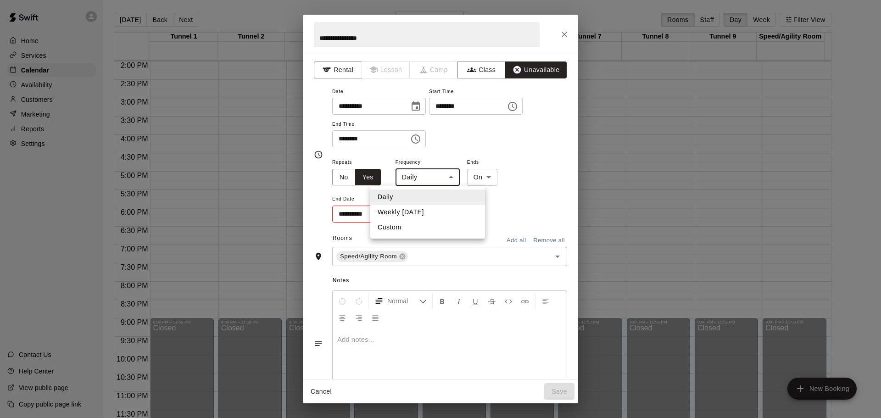
click at [431, 212] on li "Weekly [DATE]" at bounding box center [427, 212] width 115 height 15
type input "******"
click at [412, 215] on icon "Choose date" at bounding box center [413, 213] width 11 height 11
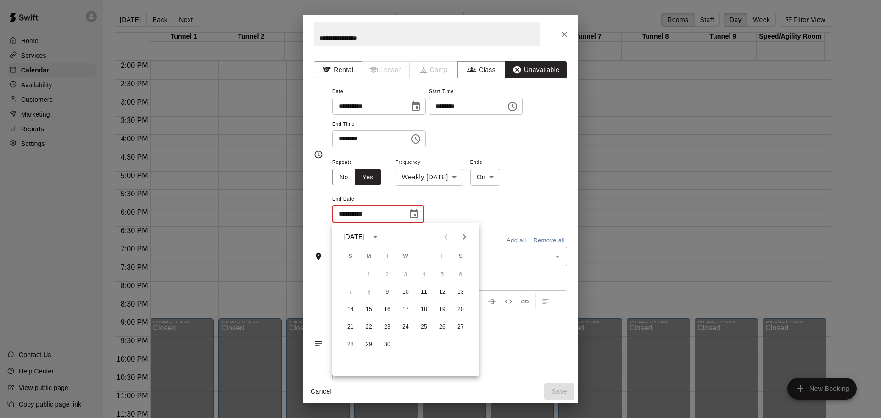
click at [482, 134] on div "**********" at bounding box center [449, 117] width 235 height 62
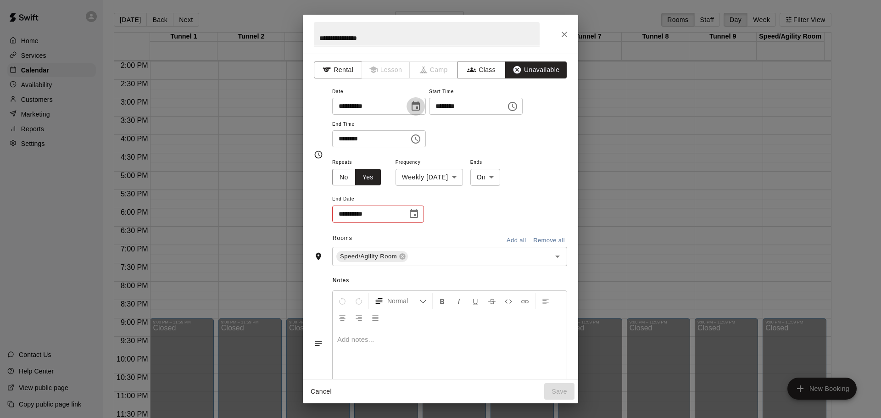
click at [421, 107] on icon "Choose date, selected date is Sep 9, 2025" at bounding box center [415, 106] width 11 height 11
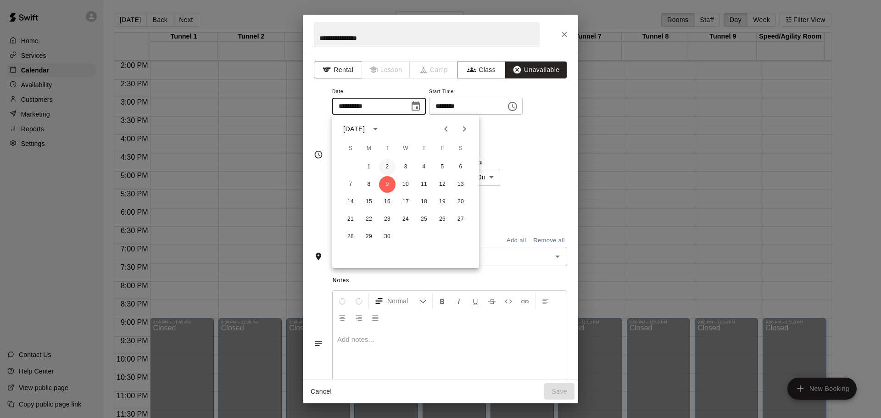
click at [389, 164] on button "2" at bounding box center [387, 167] width 17 height 17
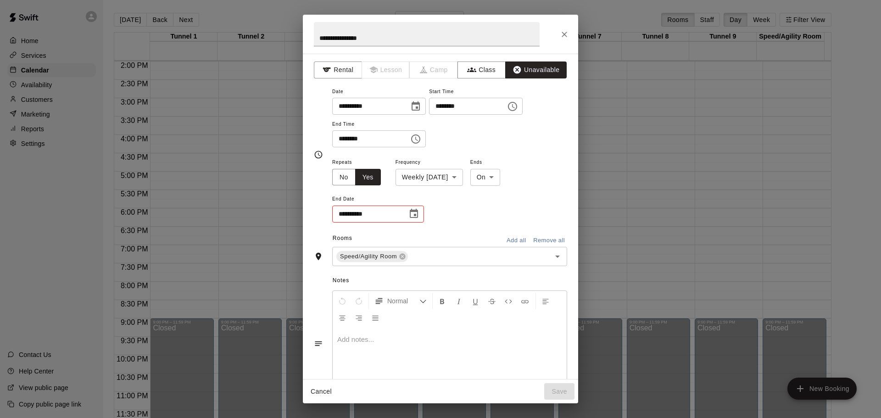
type input "**********"
click at [418, 209] on icon "Choose date" at bounding box center [413, 213] width 11 height 11
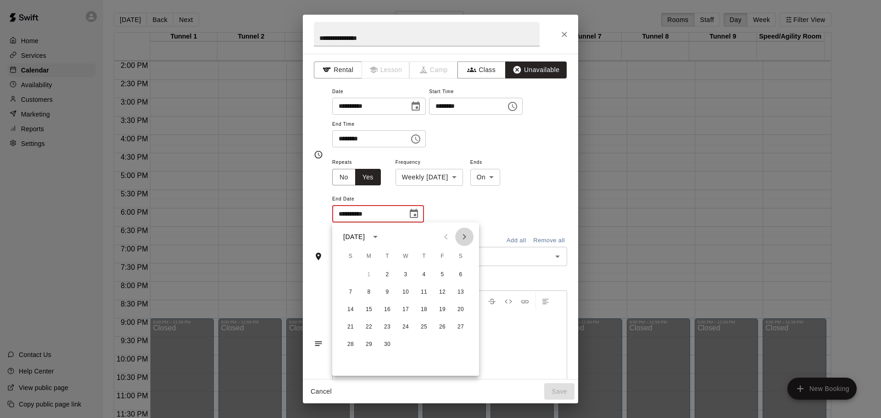
click at [466, 234] on icon "Next month" at bounding box center [464, 236] width 11 height 11
click at [389, 343] on button "28" at bounding box center [387, 344] width 17 height 17
type input "**********"
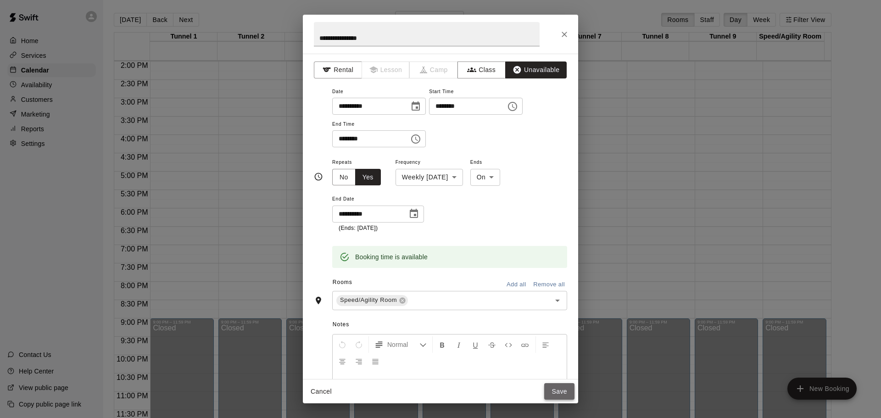
click at [559, 391] on button "Save" at bounding box center [559, 391] width 30 height 17
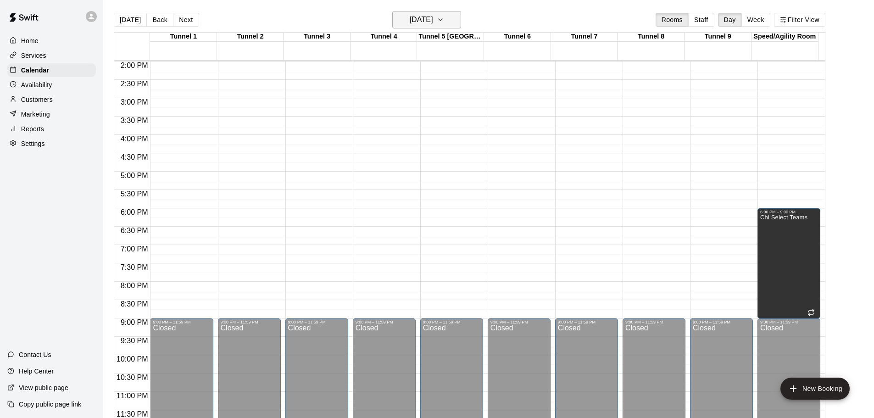
click at [444, 17] on icon "button" at bounding box center [440, 19] width 7 height 11
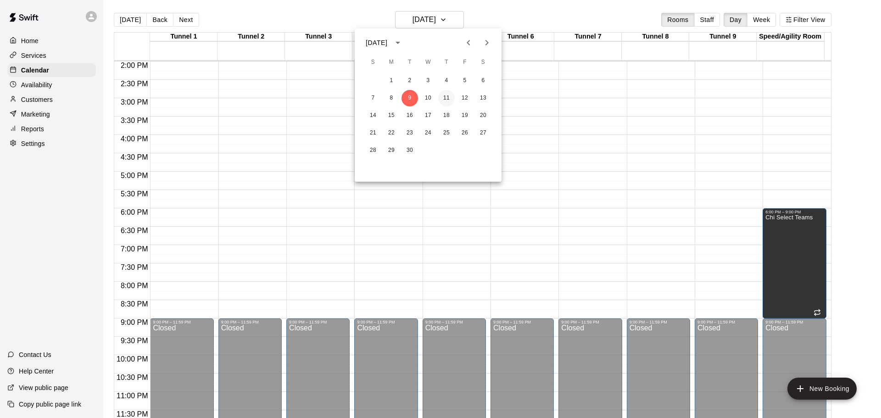
click at [446, 97] on button "11" at bounding box center [446, 98] width 17 height 17
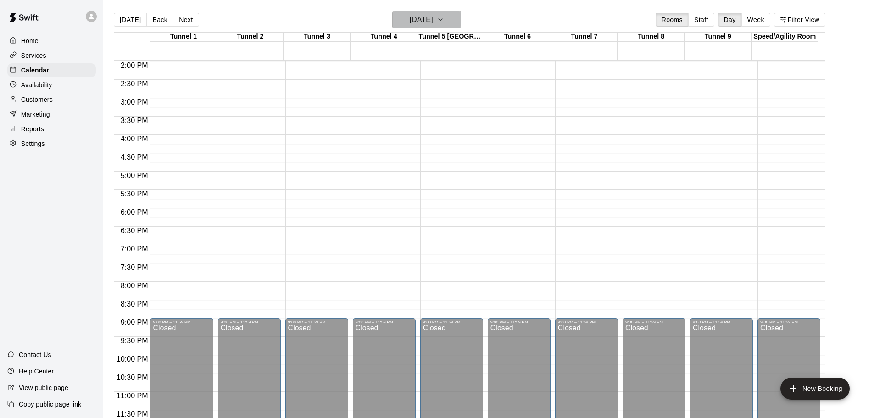
click at [433, 20] on h6 "Thursday Sep 11" at bounding box center [421, 19] width 23 height 13
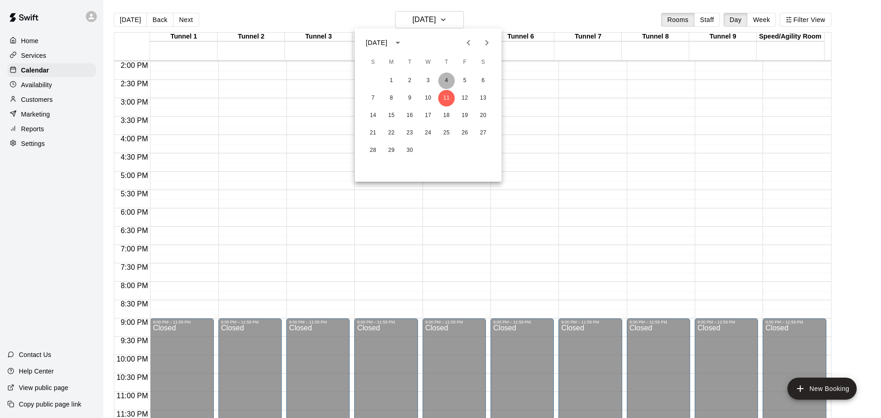
click at [444, 81] on button "4" at bounding box center [446, 80] width 17 height 17
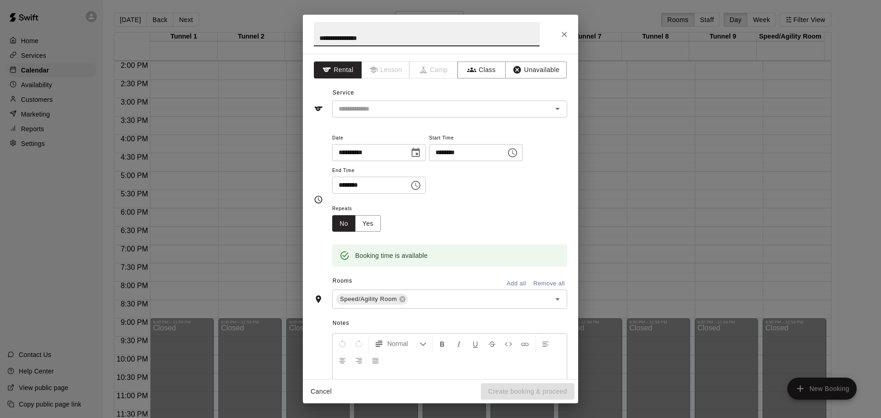
type input "**********"
click at [338, 187] on input "********" at bounding box center [367, 185] width 71 height 17
type input "********"
click at [373, 228] on button "Yes" at bounding box center [368, 223] width 26 height 17
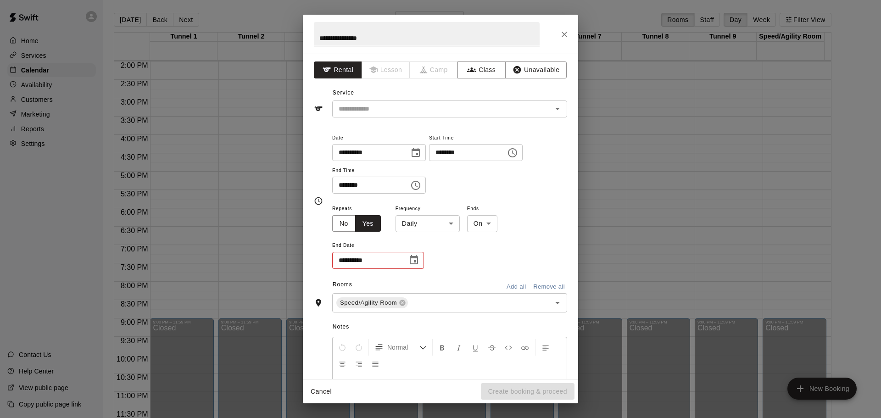
click at [415, 264] on icon "Choose date" at bounding box center [414, 259] width 8 height 9
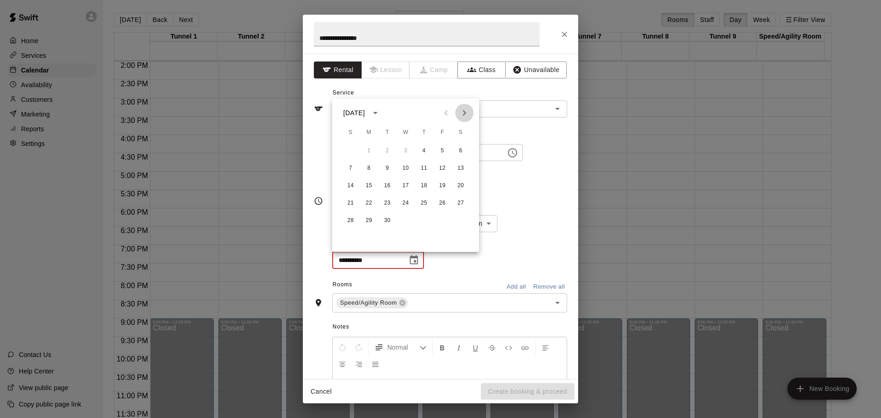
click at [463, 113] on icon "Next month" at bounding box center [464, 112] width 11 height 11
click at [427, 223] on button "30" at bounding box center [424, 220] width 17 height 17
type input "**********"
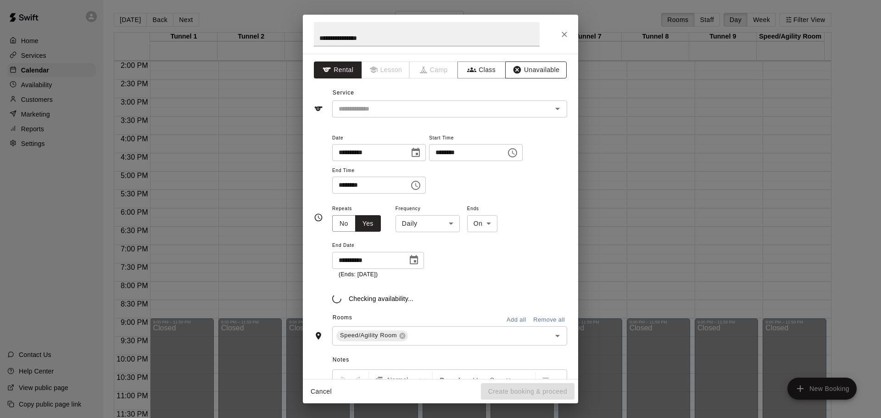
click at [530, 67] on button "Unavailable" at bounding box center [535, 69] width 61 height 17
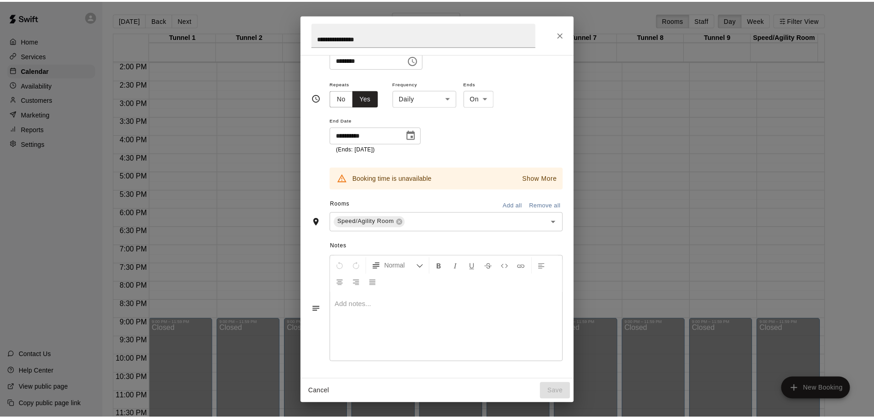
scroll to position [0, 0]
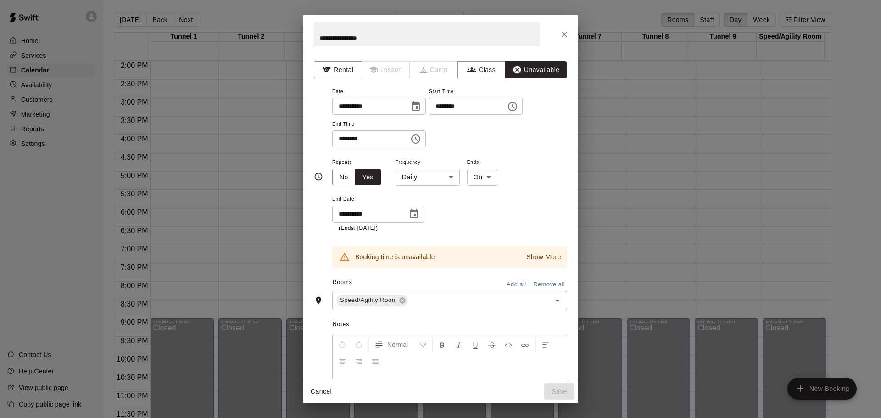
click at [421, 106] on icon "Choose date, selected date is Sep 4, 2025" at bounding box center [415, 106] width 11 height 11
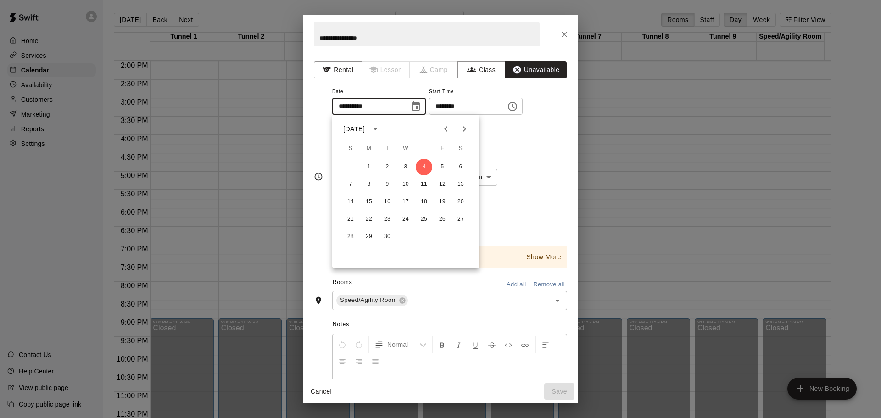
click at [514, 142] on div "**********" at bounding box center [449, 117] width 235 height 62
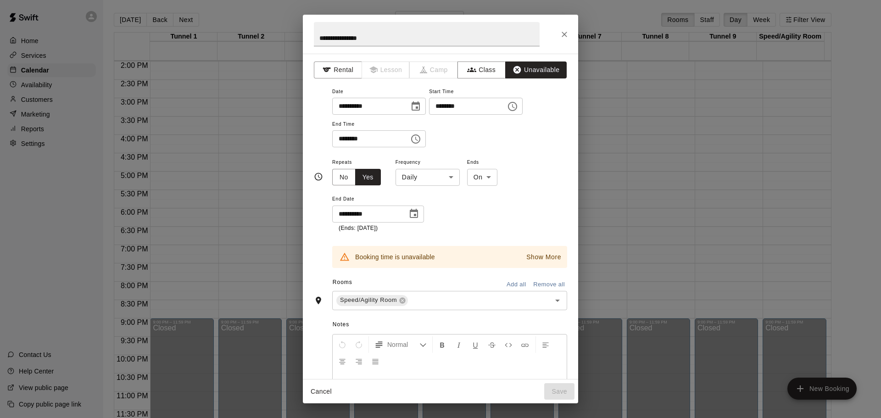
click at [414, 217] on icon "Choose date, selected date is Oct 30, 2025" at bounding box center [413, 213] width 11 height 11
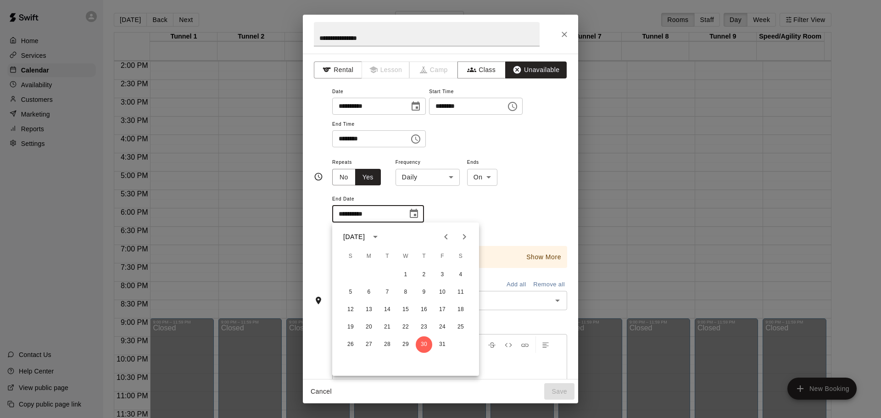
click at [518, 157] on div "**********" at bounding box center [449, 194] width 235 height 76
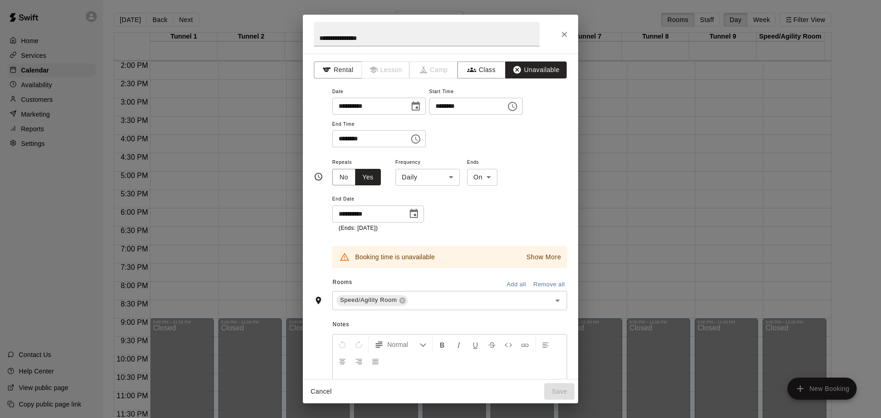
click at [530, 256] on p "Show More" at bounding box center [543, 257] width 35 height 10
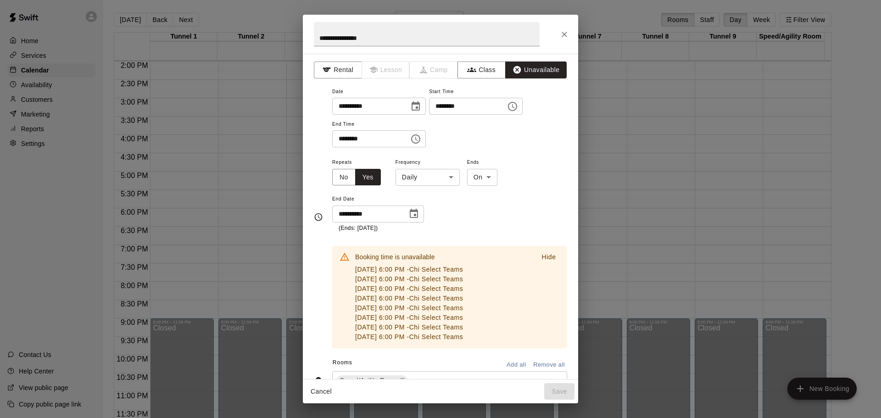
click at [320, 388] on button "Cancel" at bounding box center [320, 391] width 29 height 17
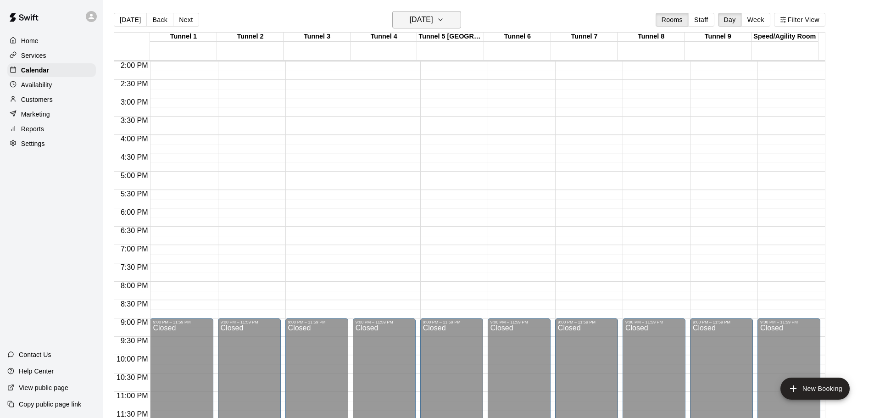
click at [444, 22] on icon "button" at bounding box center [440, 19] width 7 height 11
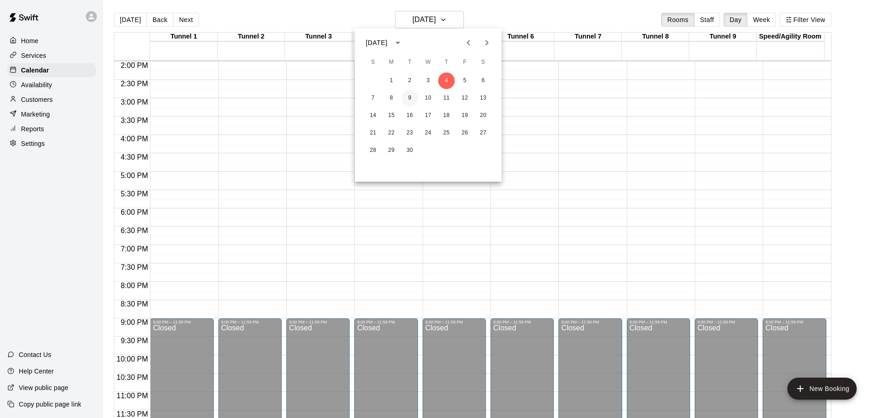
click at [410, 100] on button "9" at bounding box center [409, 98] width 17 height 17
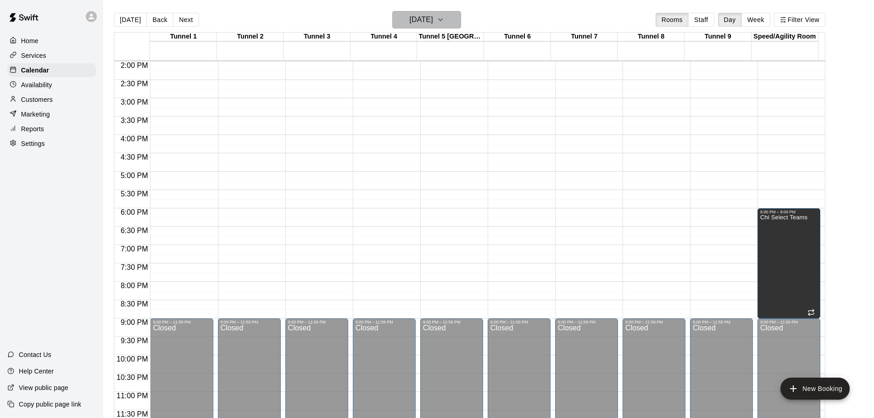
click at [444, 17] on icon "button" at bounding box center [440, 19] width 7 height 11
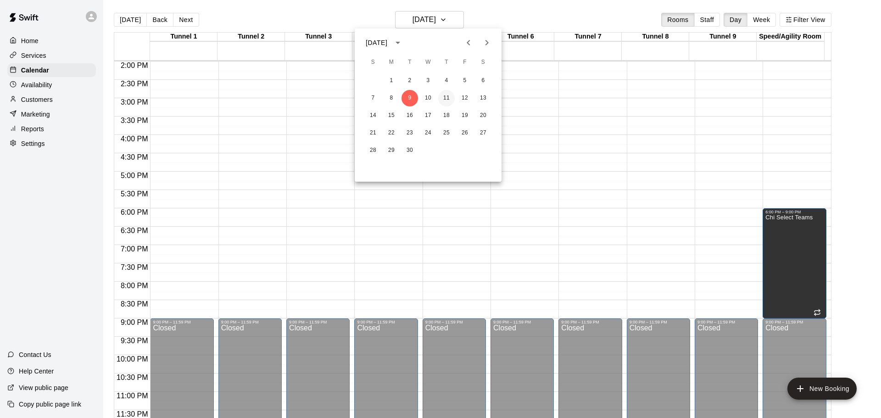
click at [442, 96] on button "11" at bounding box center [446, 98] width 17 height 17
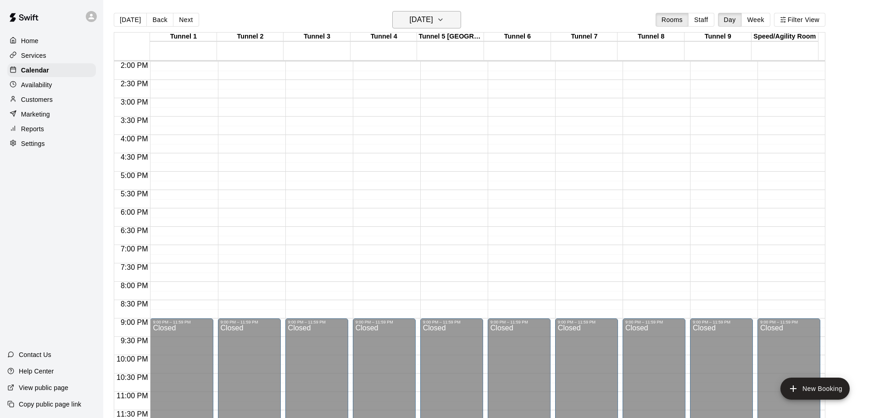
click at [433, 18] on h6 "Thursday Sep 11" at bounding box center [421, 19] width 23 height 13
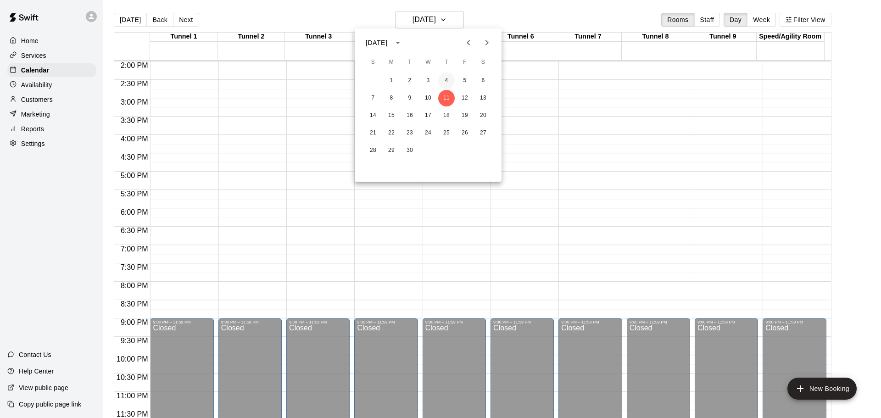
click at [447, 80] on button "4" at bounding box center [446, 80] width 17 height 17
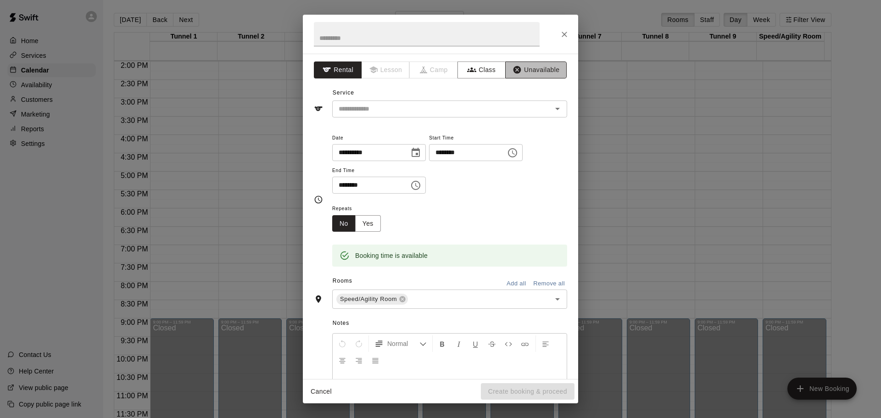
click at [513, 67] on icon "button" at bounding box center [517, 69] width 9 height 9
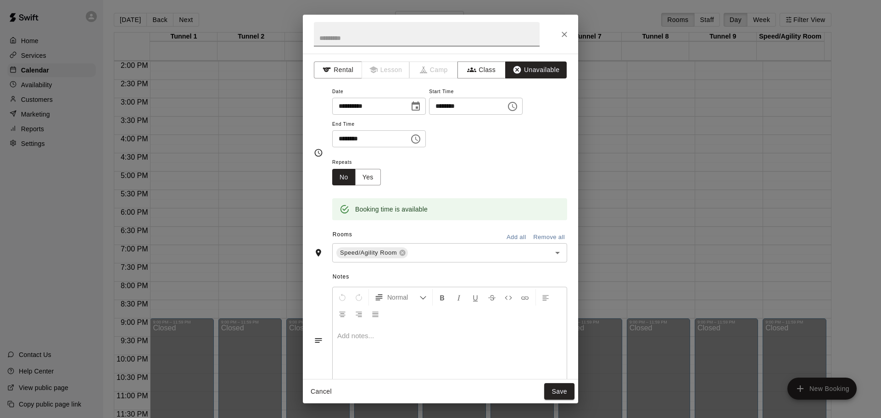
click at [450, 40] on input "text" at bounding box center [427, 34] width 226 height 24
type input "**********"
click at [403, 139] on input "********" at bounding box center [367, 138] width 71 height 17
click at [351, 139] on input "********" at bounding box center [367, 138] width 71 height 17
click at [339, 139] on input "********" at bounding box center [367, 138] width 71 height 17
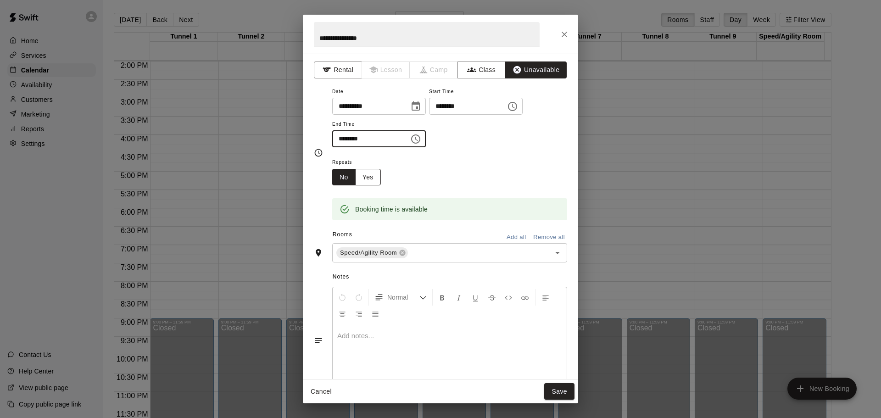
type input "********"
click at [371, 183] on button "Yes" at bounding box center [368, 177] width 26 height 17
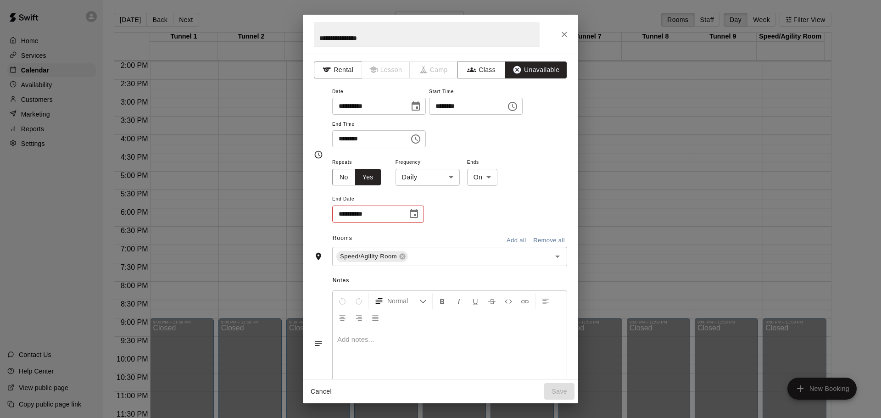
click at [409, 220] on button "Choose date" at bounding box center [414, 214] width 18 height 18
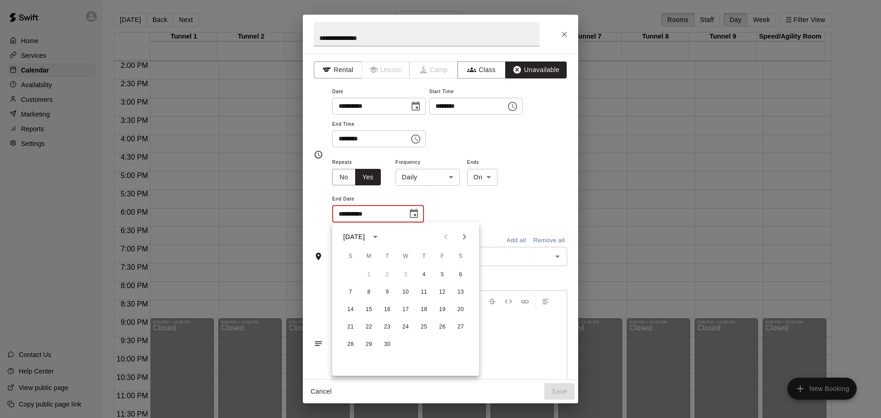
click at [466, 237] on icon "Next month" at bounding box center [464, 237] width 3 height 6
click at [427, 341] on button "30" at bounding box center [424, 344] width 17 height 17
type input "**********"
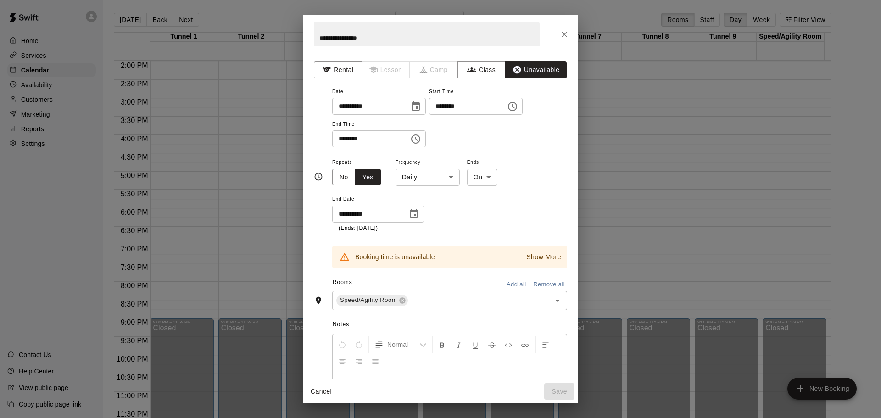
click at [529, 255] on p "Show More" at bounding box center [543, 257] width 35 height 10
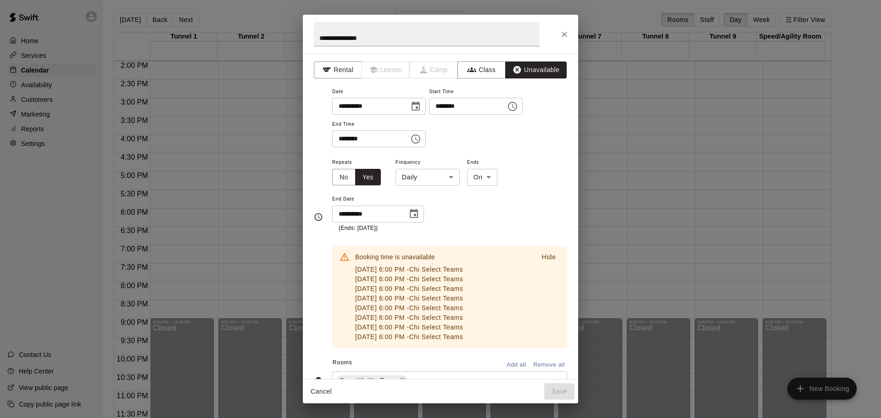
click at [534, 255] on button "Hide" at bounding box center [548, 257] width 29 height 13
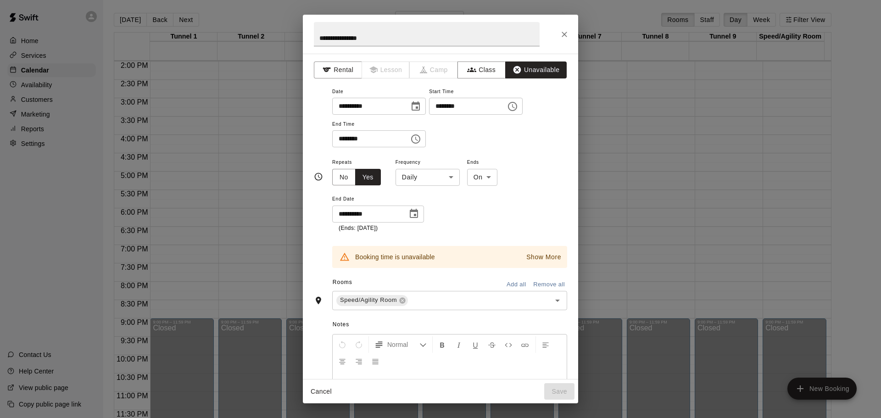
click at [322, 393] on button "Cancel" at bounding box center [320, 391] width 29 height 17
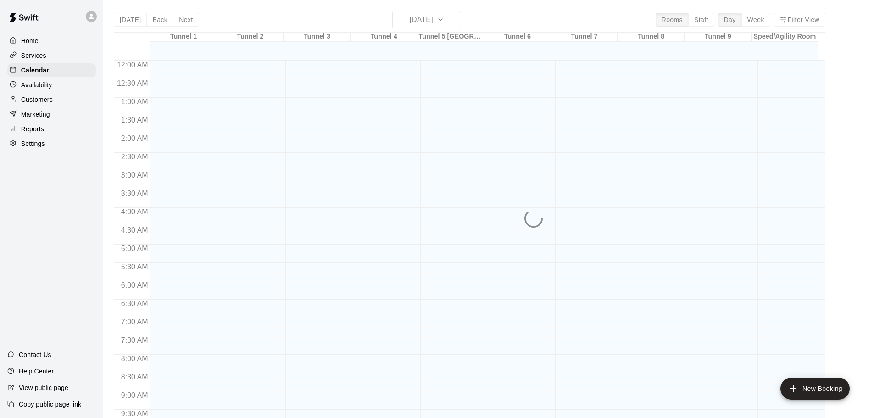
scroll to position [396, 0]
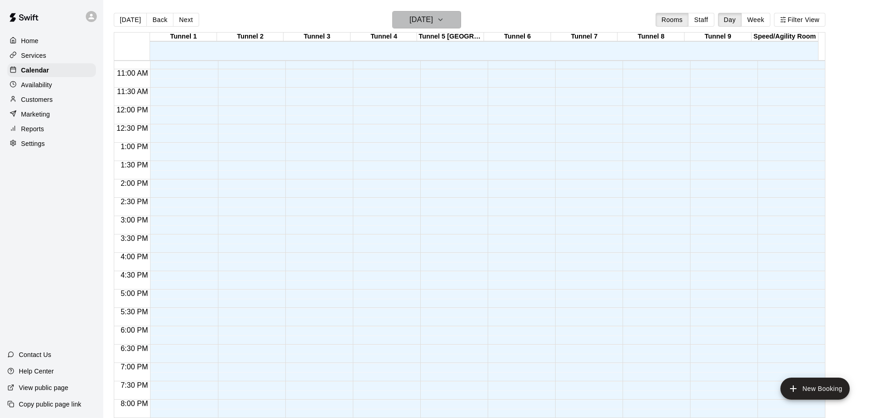
click at [444, 20] on icon "button" at bounding box center [440, 19] width 7 height 11
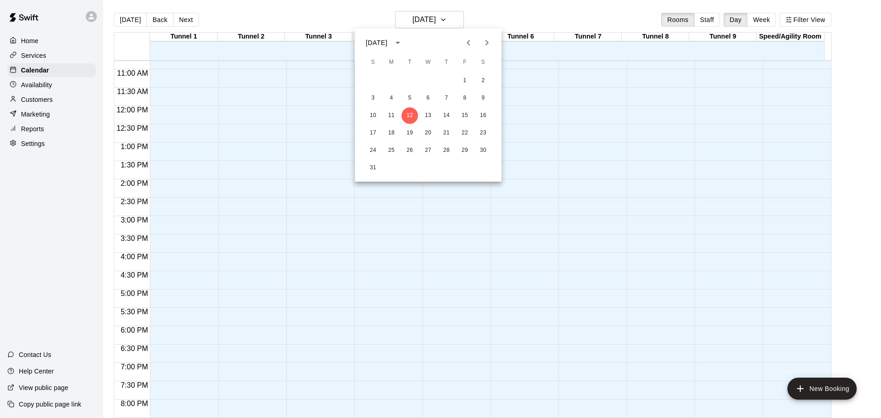
click at [489, 48] on button "Next month" at bounding box center [487, 42] width 18 height 18
click at [409, 83] on button "2" at bounding box center [409, 80] width 17 height 17
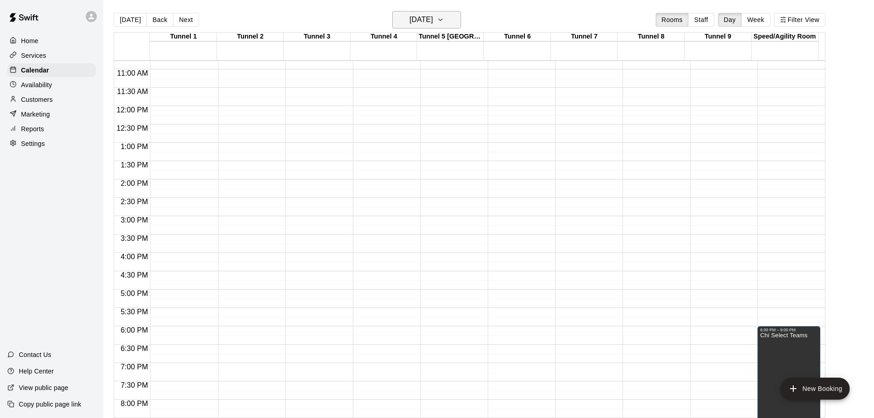
click at [444, 21] on icon "button" at bounding box center [440, 19] width 7 height 11
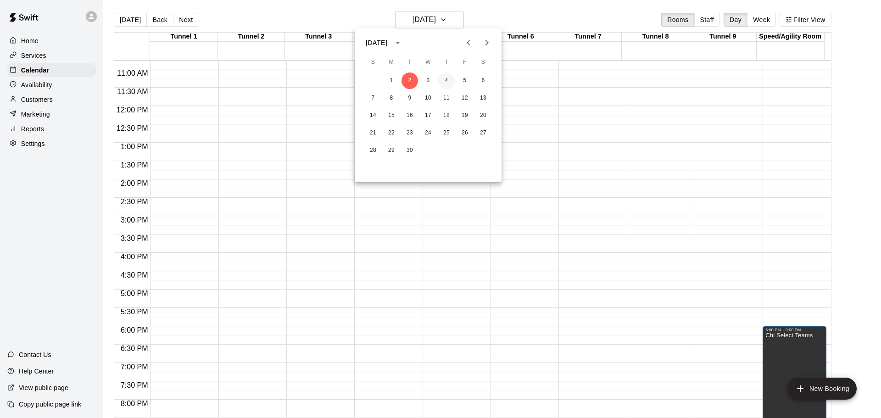
click at [448, 77] on button "4" at bounding box center [446, 80] width 17 height 17
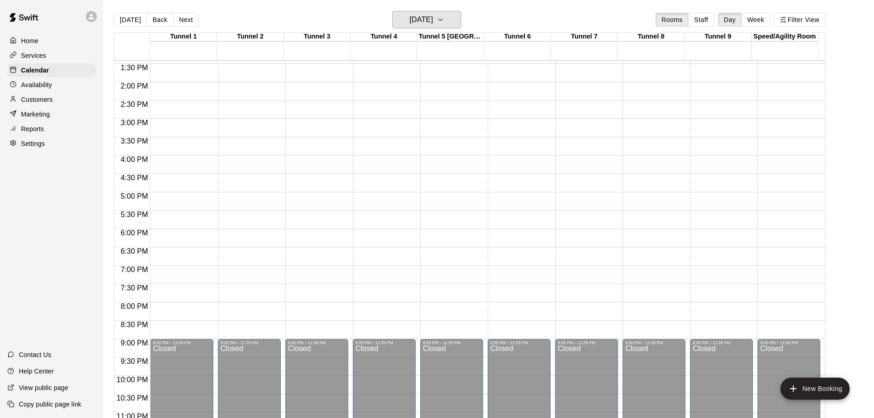
scroll to position [514, 0]
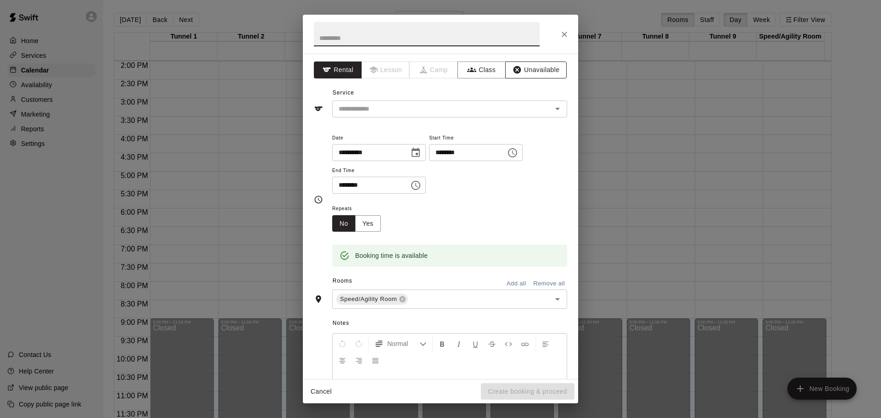
click at [532, 69] on button "Unavailable" at bounding box center [535, 69] width 61 height 17
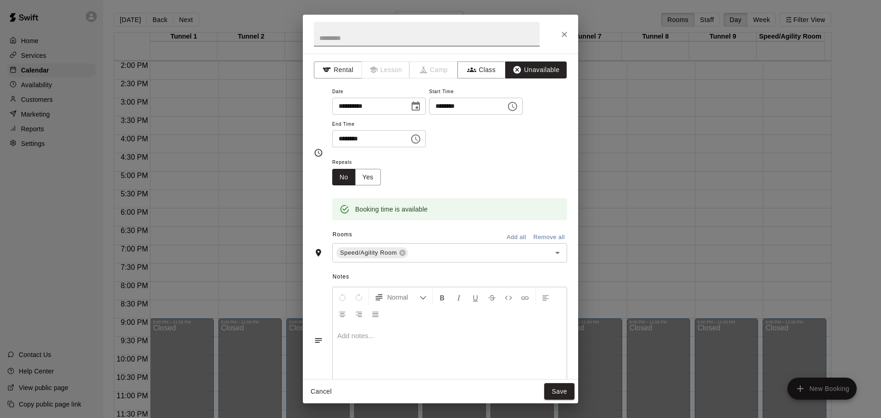
click at [461, 31] on input "text" at bounding box center [427, 34] width 226 height 24
type input "**********"
click at [345, 138] on input "********" at bounding box center [367, 138] width 71 height 17
type input "********"
click at [372, 178] on button "Yes" at bounding box center [368, 177] width 26 height 17
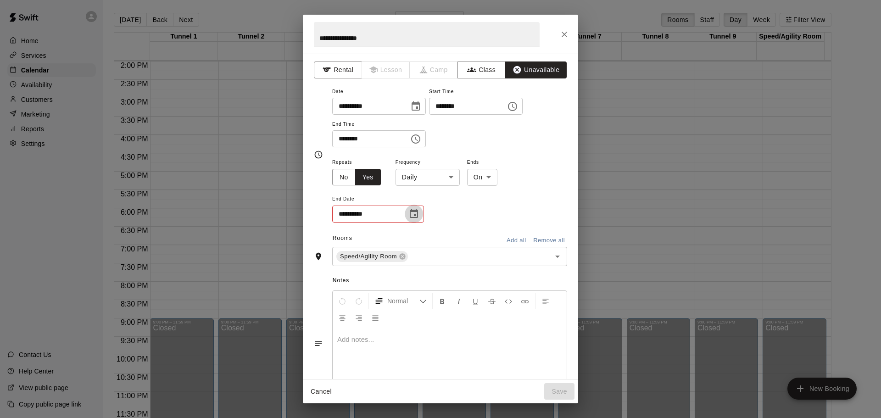
click at [414, 218] on icon "Choose date" at bounding box center [414, 213] width 8 height 9
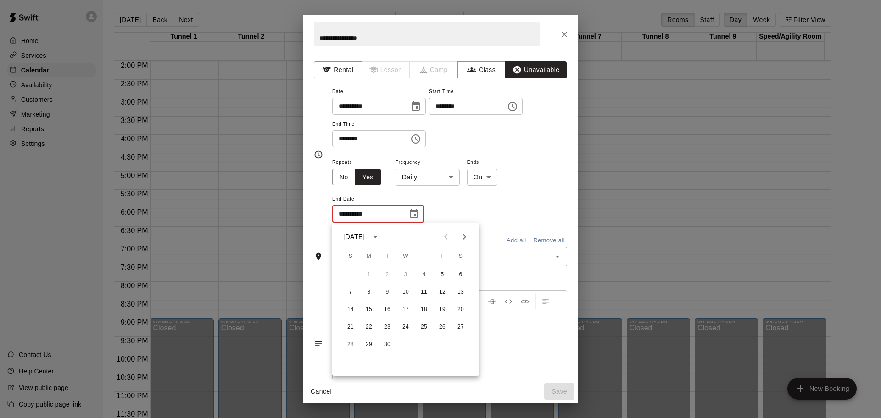
click at [463, 241] on icon "Next month" at bounding box center [464, 236] width 11 height 11
click at [424, 344] on button "30" at bounding box center [424, 344] width 17 height 17
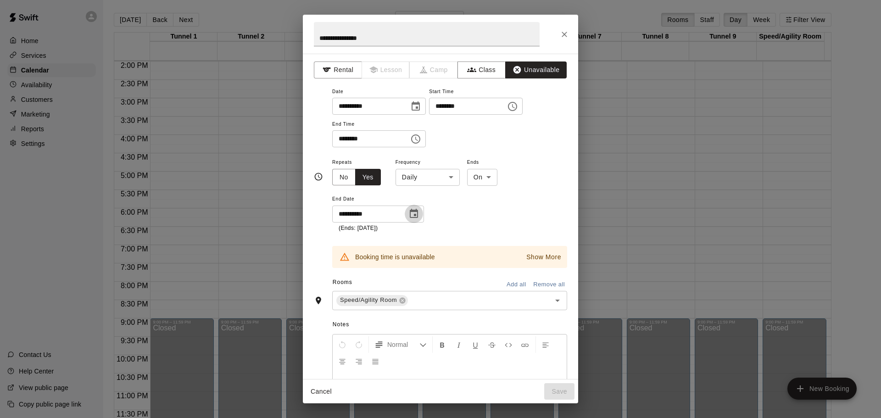
click at [411, 210] on icon "Choose date, selected date is Oct 30, 2025" at bounding box center [414, 213] width 8 height 9
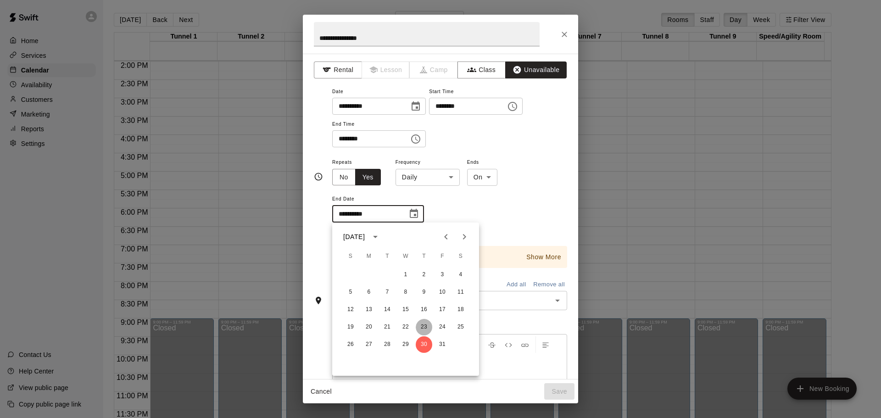
click at [424, 324] on button "23" at bounding box center [424, 327] width 17 height 17
type input "**********"
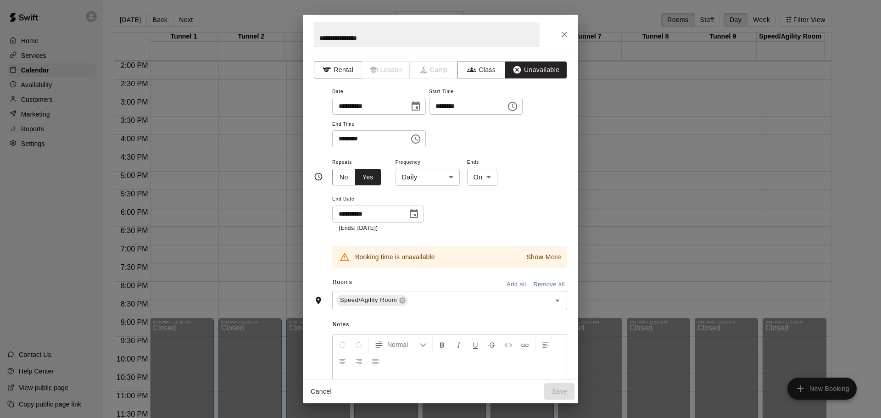
click at [326, 390] on button "Cancel" at bounding box center [320, 391] width 29 height 17
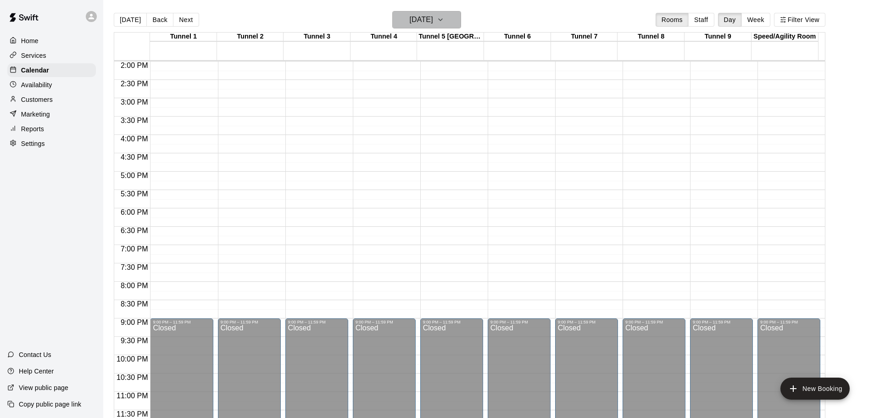
click at [444, 24] on icon "button" at bounding box center [440, 19] width 7 height 11
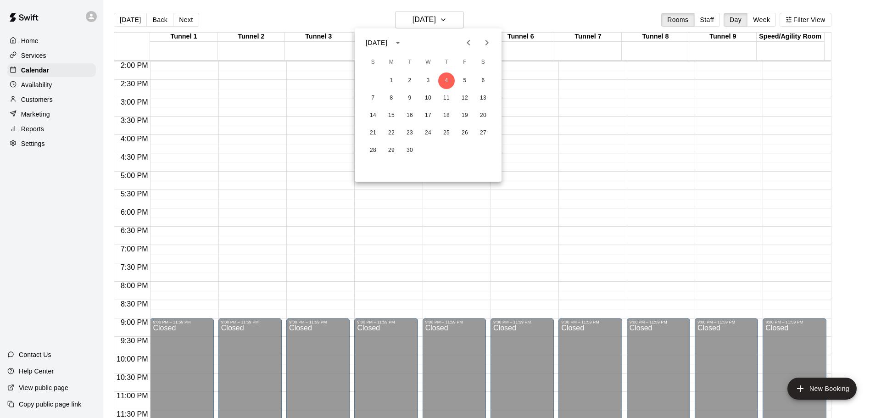
click at [487, 46] on icon "Next month" at bounding box center [486, 42] width 11 height 11
click at [447, 84] on button "2" at bounding box center [446, 80] width 17 height 17
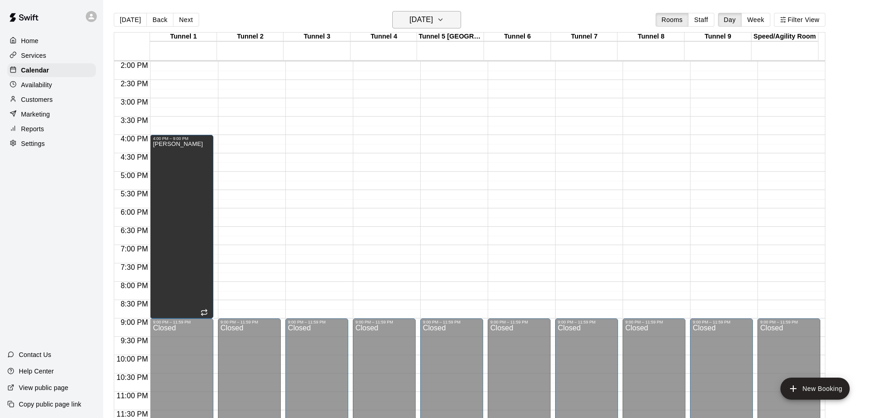
click at [433, 19] on h6 "[DATE]" at bounding box center [421, 19] width 23 height 13
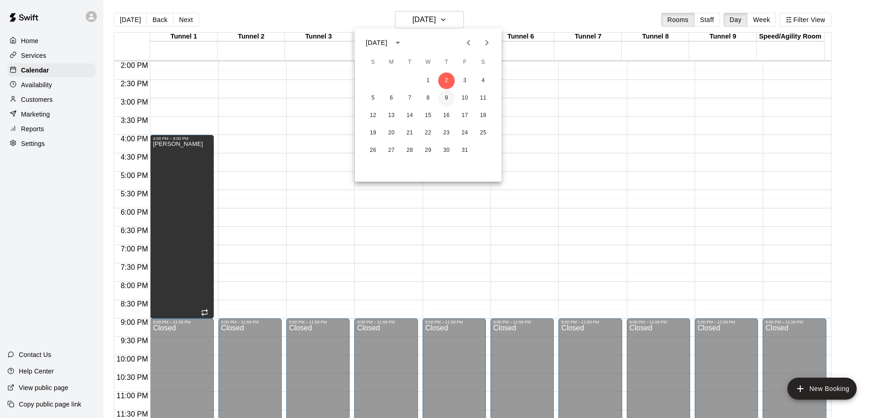
click at [445, 96] on button "9" at bounding box center [446, 98] width 17 height 17
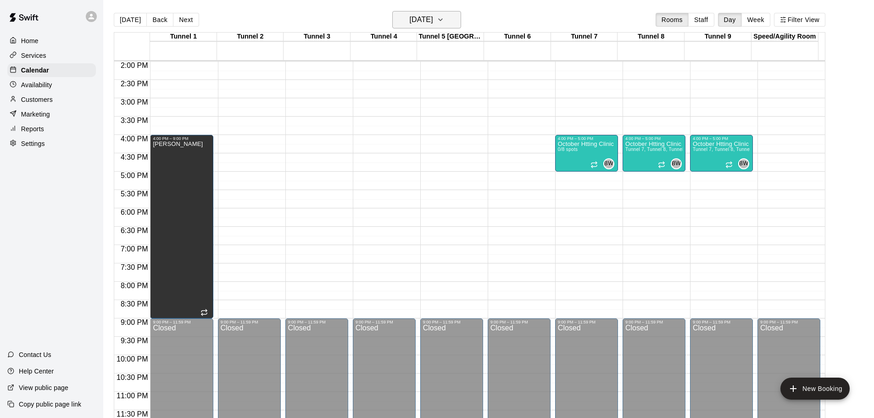
click at [444, 22] on icon "button" at bounding box center [440, 19] width 7 height 11
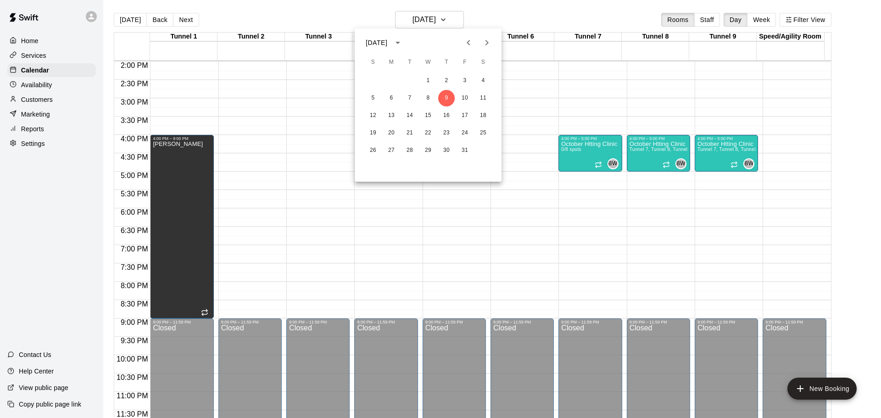
click at [450, 106] on div "1 2 3 4 5 6 7 8 9 10 11 12 13 14 15 16 17 18 19 20 21 22 23 24 25 26 27 28 29 3…" at bounding box center [428, 116] width 147 height 88
click at [449, 110] on button "16" at bounding box center [446, 115] width 17 height 17
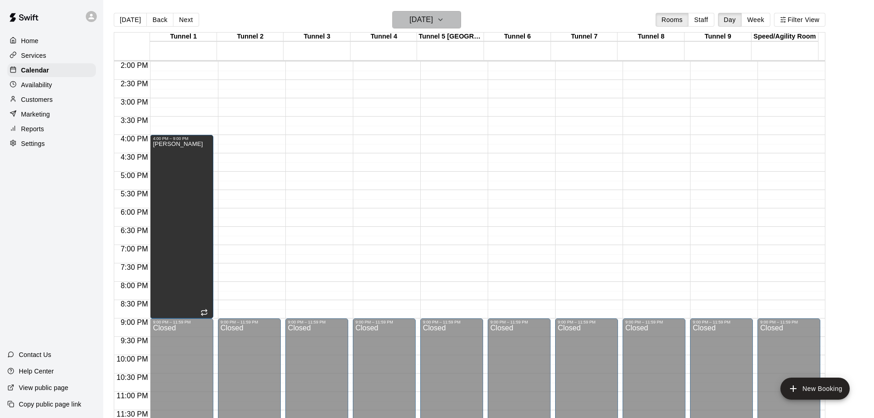
click at [433, 21] on h6 "[DATE]" at bounding box center [421, 19] width 23 height 13
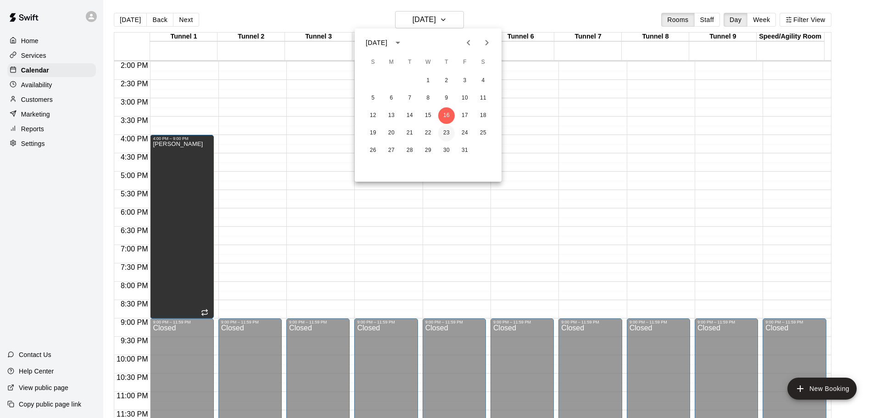
click at [446, 133] on button "23" at bounding box center [446, 133] width 17 height 17
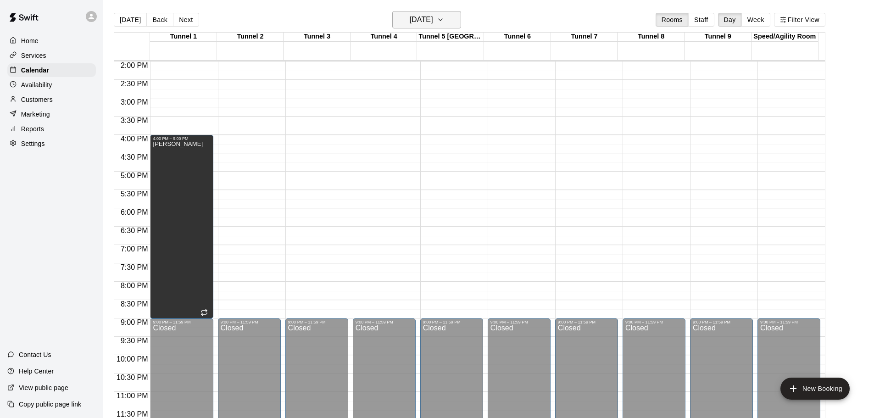
click at [433, 21] on h6 "[DATE]" at bounding box center [421, 19] width 23 height 13
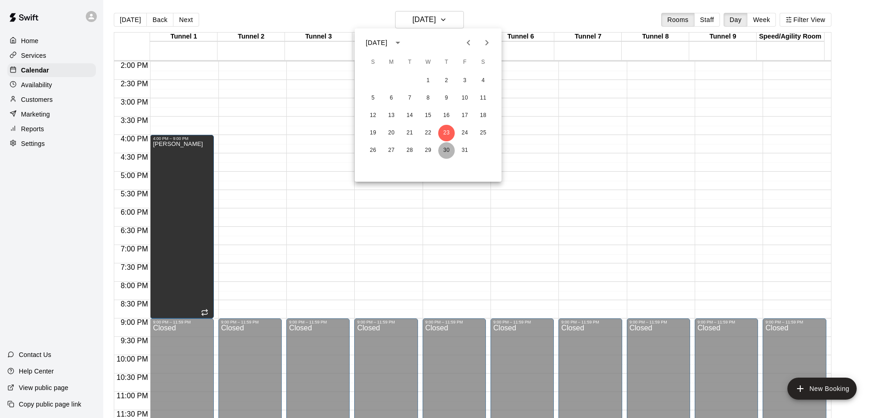
click at [446, 146] on button "30" at bounding box center [446, 150] width 17 height 17
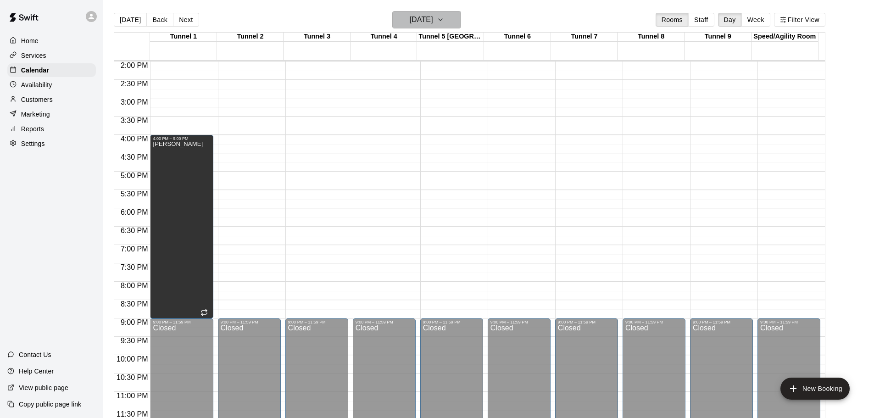
click at [433, 20] on h6 "[DATE]" at bounding box center [421, 19] width 23 height 13
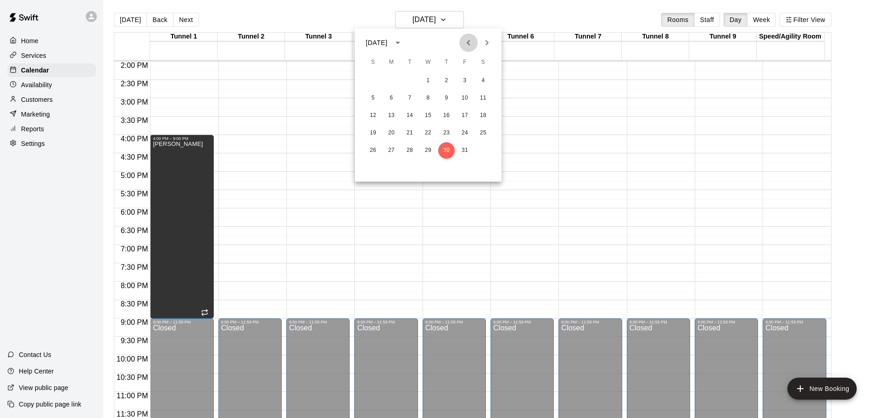
click at [470, 43] on icon "Previous month" at bounding box center [468, 42] width 11 height 11
click at [407, 101] on button "9" at bounding box center [409, 98] width 17 height 17
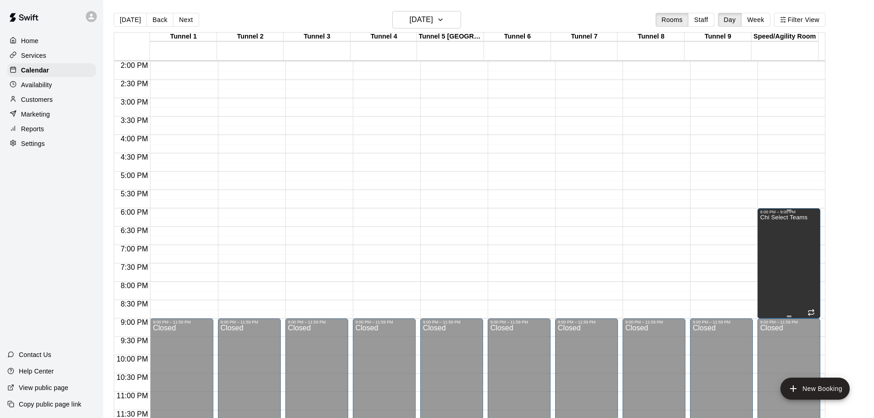
click at [777, 244] on div "Chi Select Teams" at bounding box center [783, 423] width 47 height 418
click at [765, 223] on icon "edit" at bounding box center [768, 224] width 11 height 11
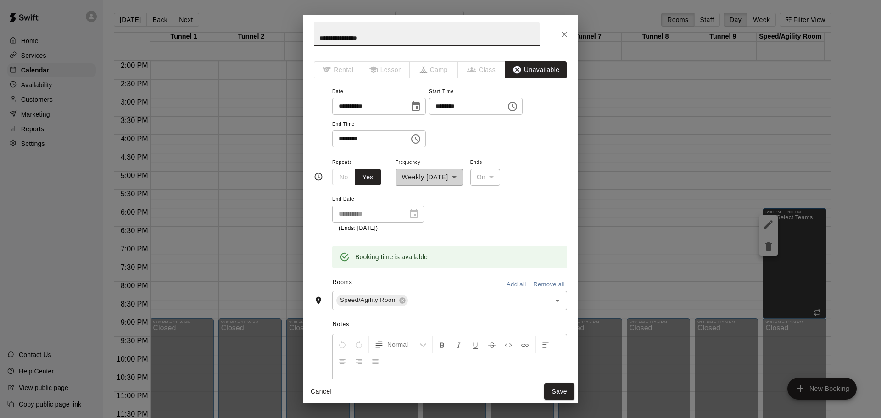
click at [463, 176] on div "**********" at bounding box center [429, 170] width 67 height 29
click at [320, 394] on button "Cancel" at bounding box center [320, 391] width 29 height 17
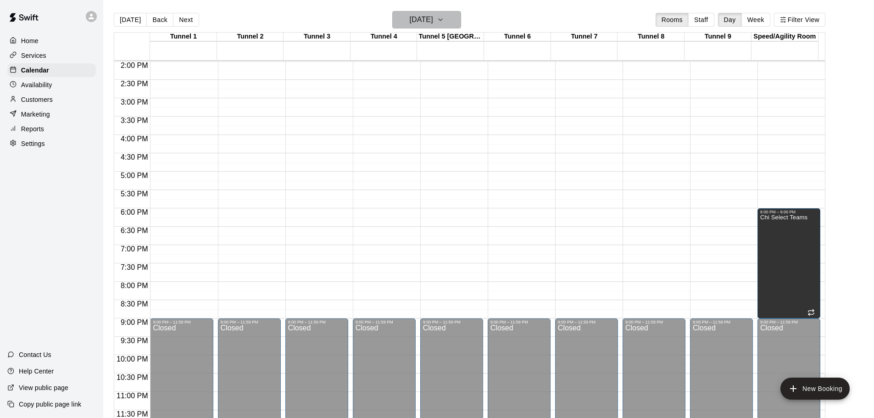
click at [433, 17] on h6 "[DATE]" at bounding box center [421, 19] width 23 height 13
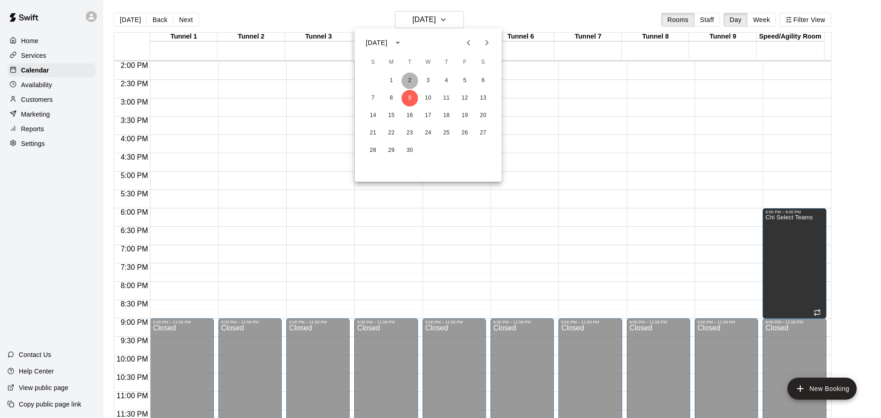
click at [410, 80] on button "2" at bounding box center [409, 80] width 17 height 17
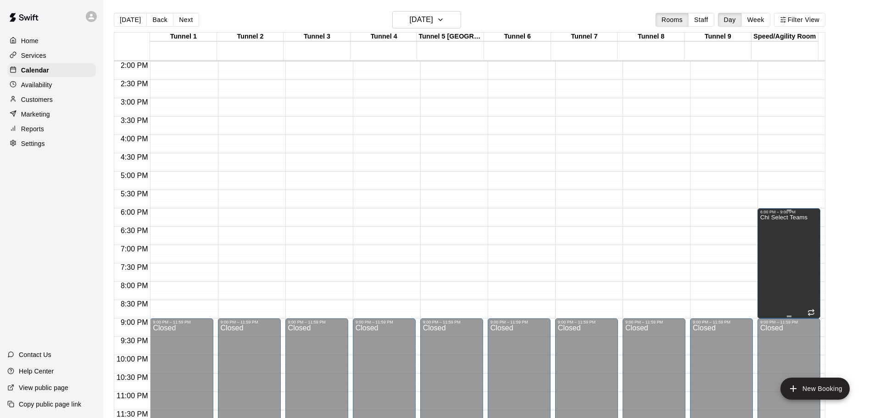
click at [791, 262] on div "Chi Select Teams" at bounding box center [783, 423] width 47 height 418
click at [767, 226] on icon "edit" at bounding box center [768, 224] width 8 height 8
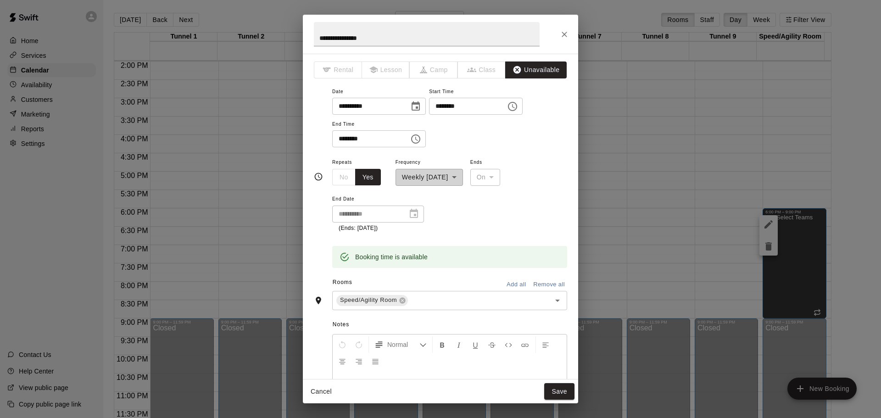
click at [412, 216] on div "**********" at bounding box center [378, 214] width 92 height 17
click at [420, 214] on div "**********" at bounding box center [378, 214] width 92 height 17
click at [343, 178] on div "No Yes" at bounding box center [356, 177] width 49 height 17
click at [328, 387] on button "Cancel" at bounding box center [320, 391] width 29 height 17
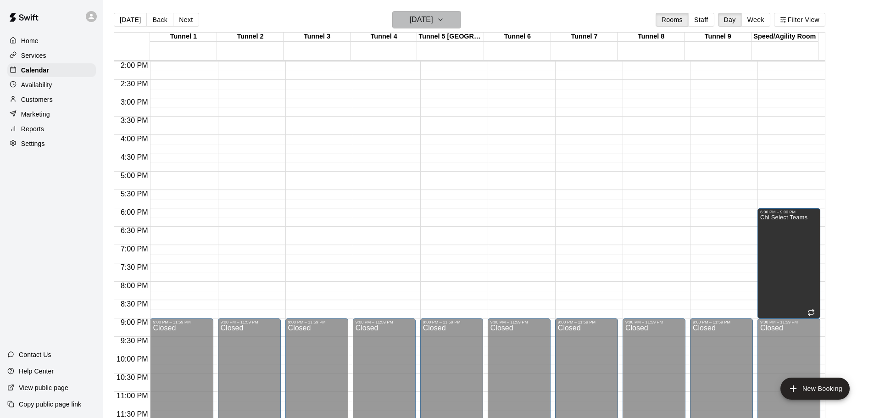
click at [450, 20] on button "[DATE]" at bounding box center [426, 19] width 69 height 17
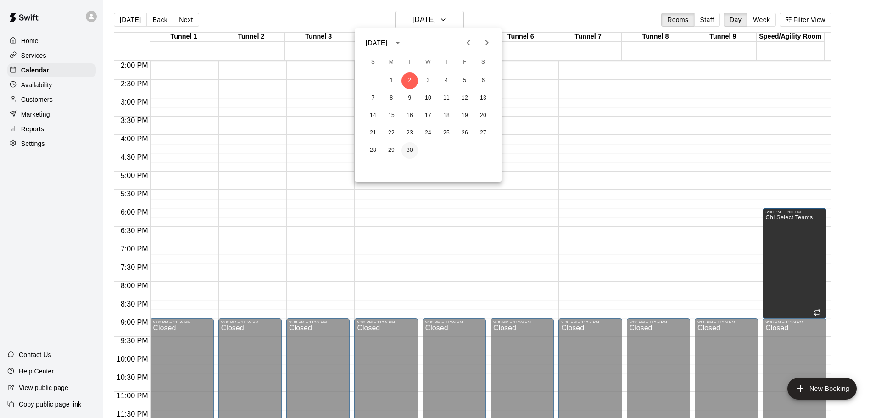
click at [411, 150] on button "30" at bounding box center [409, 150] width 17 height 17
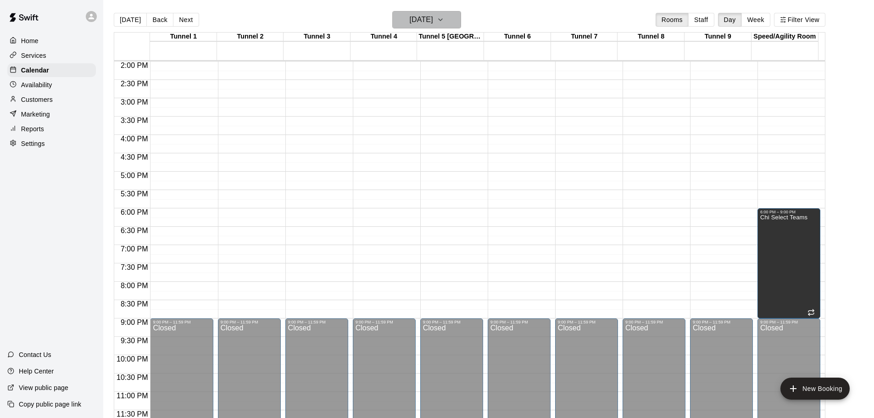
click at [461, 18] on button "[DATE]" at bounding box center [426, 19] width 69 height 17
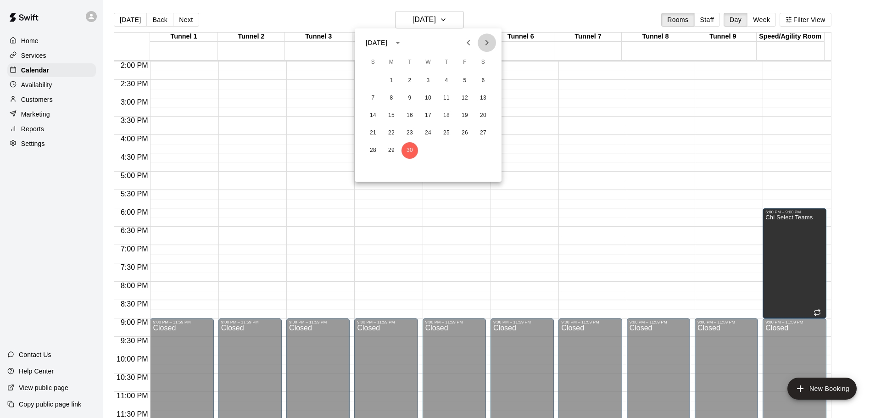
click at [485, 47] on icon "Next month" at bounding box center [486, 42] width 11 height 11
click at [409, 97] on button "7" at bounding box center [409, 98] width 17 height 17
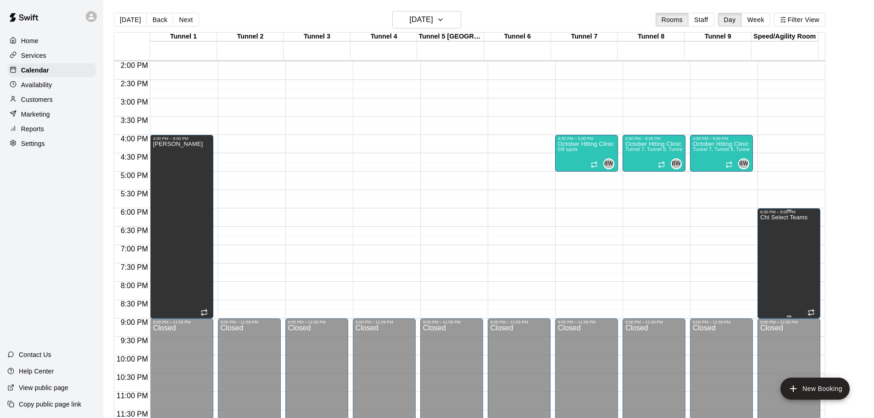
click at [777, 250] on div "Chi Select Teams" at bounding box center [783, 423] width 47 height 418
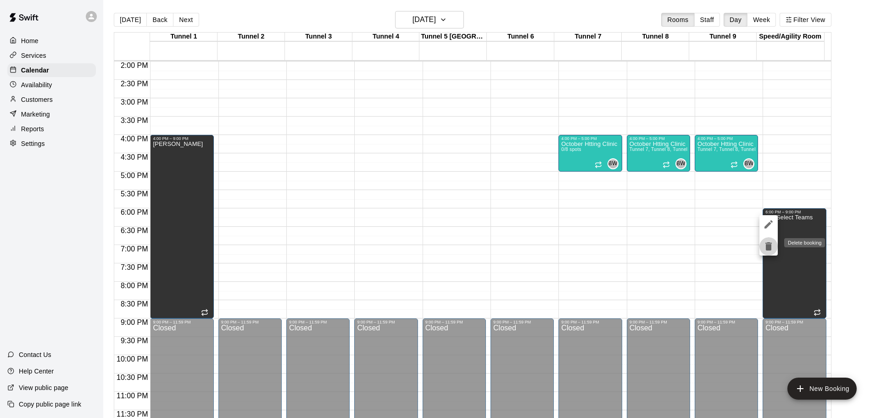
click at [769, 247] on icon "delete" at bounding box center [768, 246] width 6 height 8
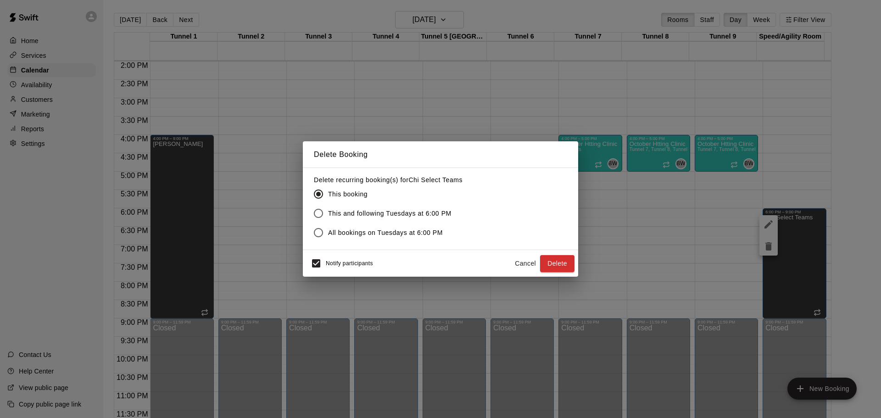
click at [420, 217] on span "This and following Tuesdays at 6:00 PM" at bounding box center [389, 214] width 123 height 10
click at [551, 266] on button "Delete" at bounding box center [557, 263] width 34 height 17
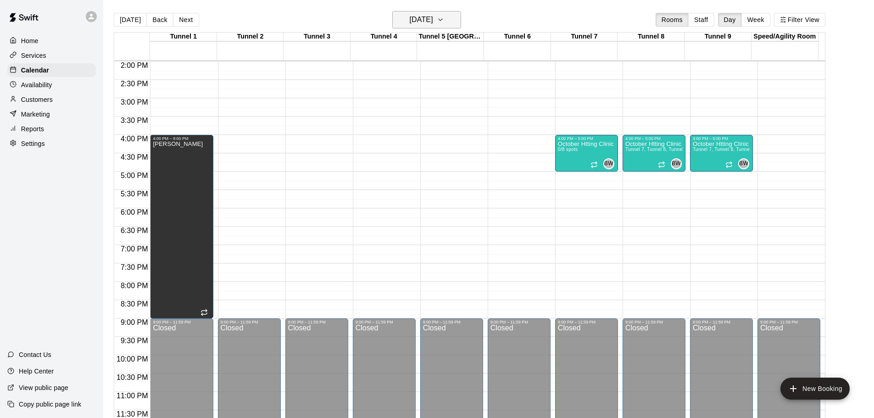
click at [455, 26] on button "[DATE]" at bounding box center [426, 19] width 69 height 17
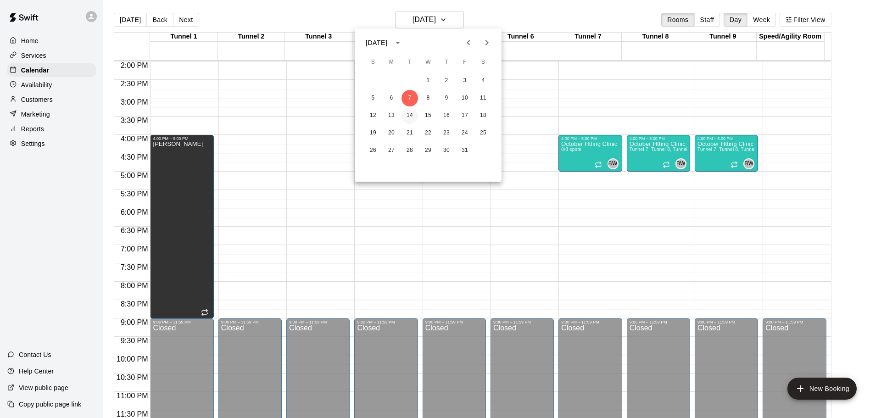
click at [413, 115] on button "14" at bounding box center [409, 115] width 17 height 17
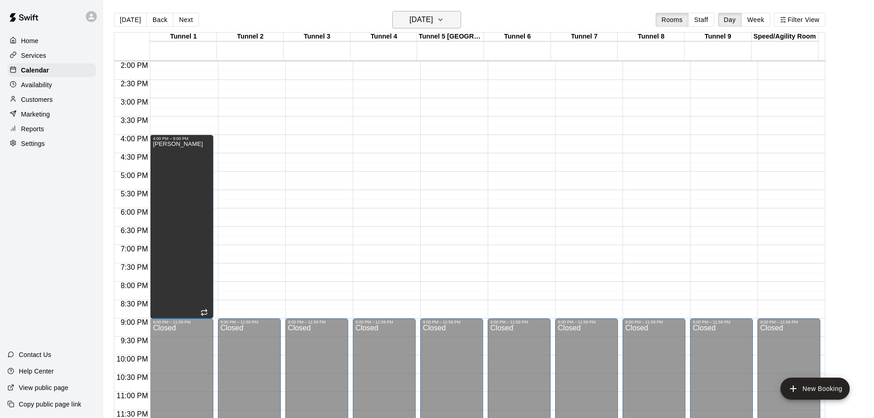
click at [410, 22] on h6 "[DATE]" at bounding box center [421, 19] width 23 height 13
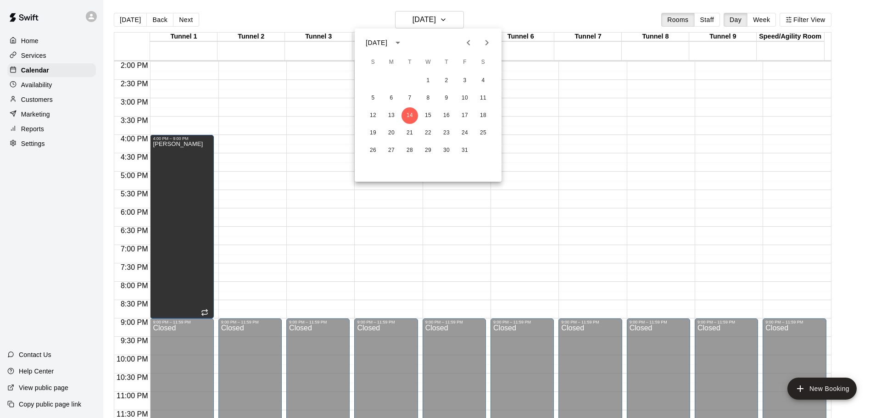
click at [467, 46] on icon "Previous month" at bounding box center [468, 42] width 11 height 11
click at [411, 99] on button "9" at bounding box center [409, 98] width 17 height 17
